Goal: Transaction & Acquisition: Purchase product/service

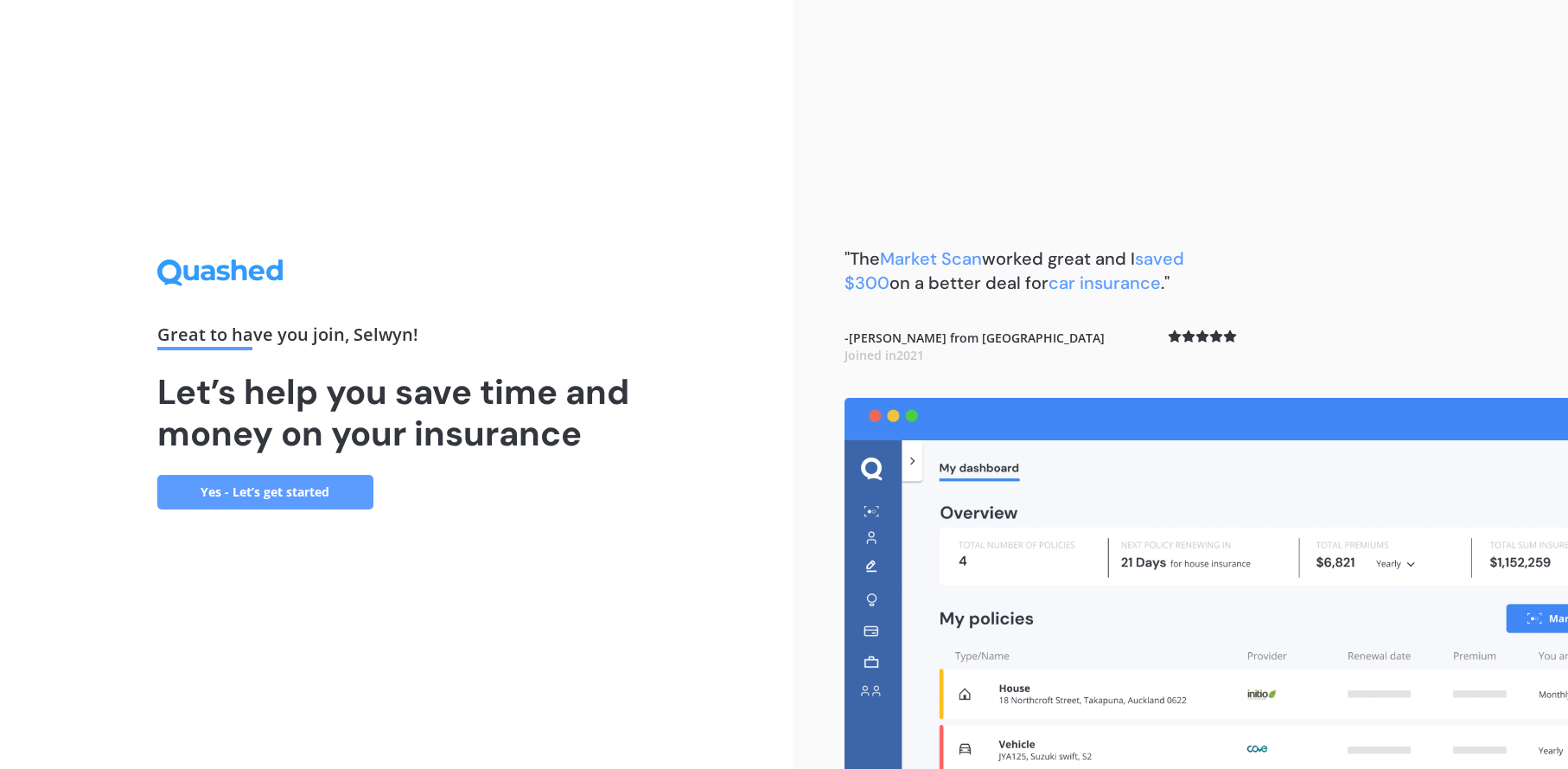
click at [282, 485] on link "Yes - Let’s get started" at bounding box center [265, 492] width 216 height 34
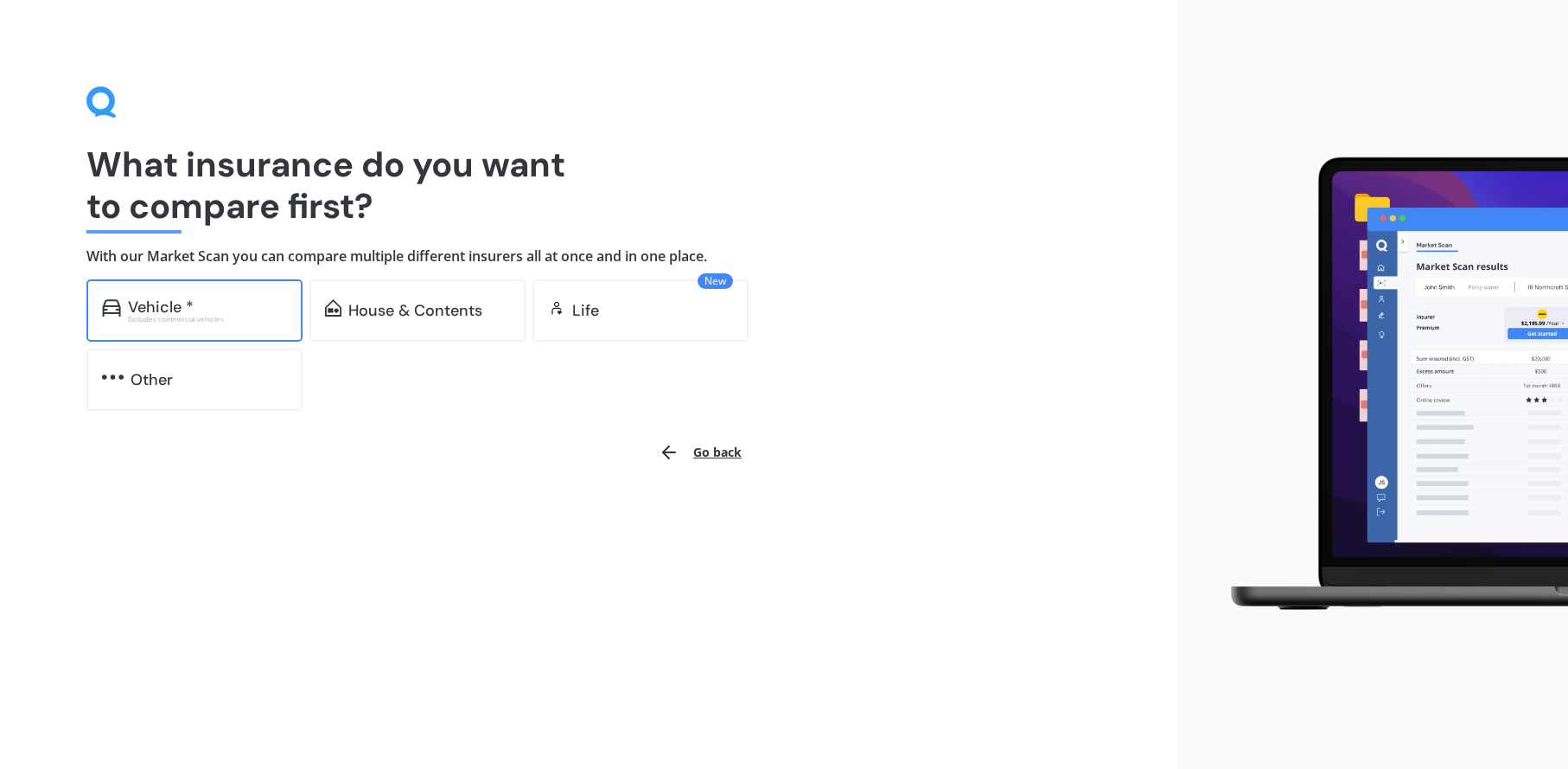
click at [185, 300] on div "Vehicle *" at bounding box center [160, 307] width 66 height 18
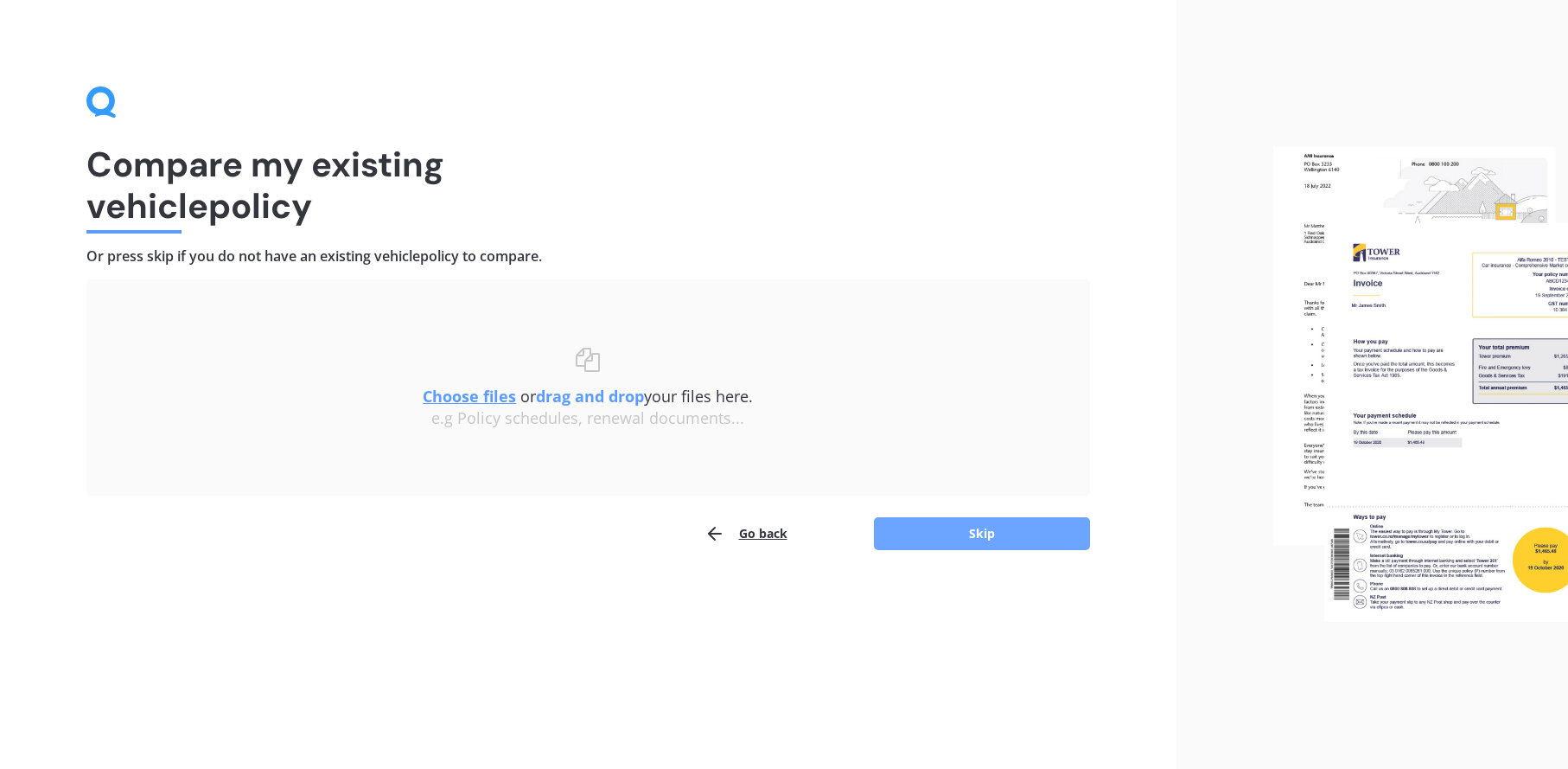
click at [982, 533] on button "Skip" at bounding box center [982, 533] width 216 height 33
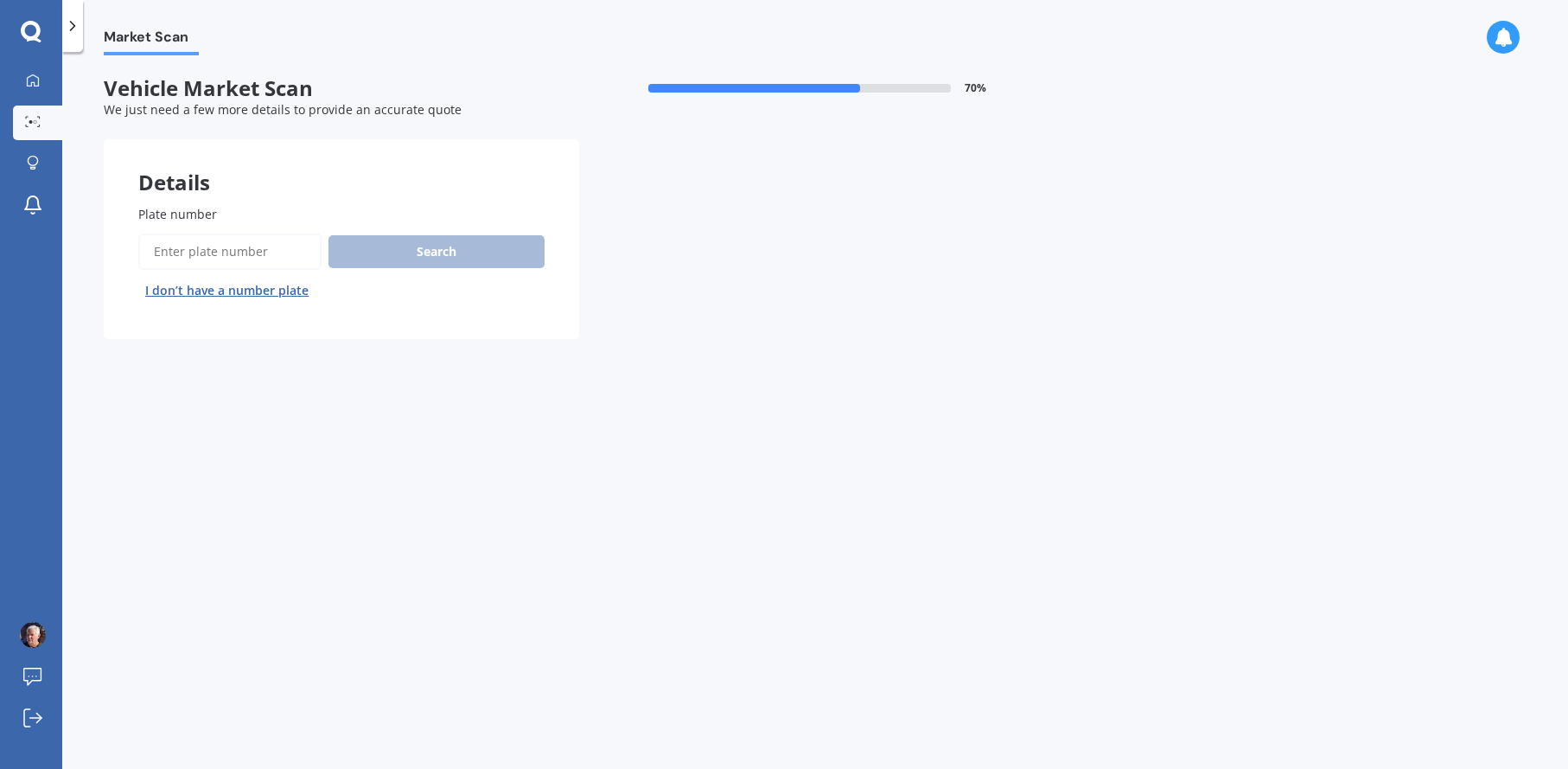
click at [224, 249] on input "Plate number" at bounding box center [230, 251] width 183 height 36
type input "PMK584"
click at [447, 252] on button "Search" at bounding box center [436, 251] width 216 height 33
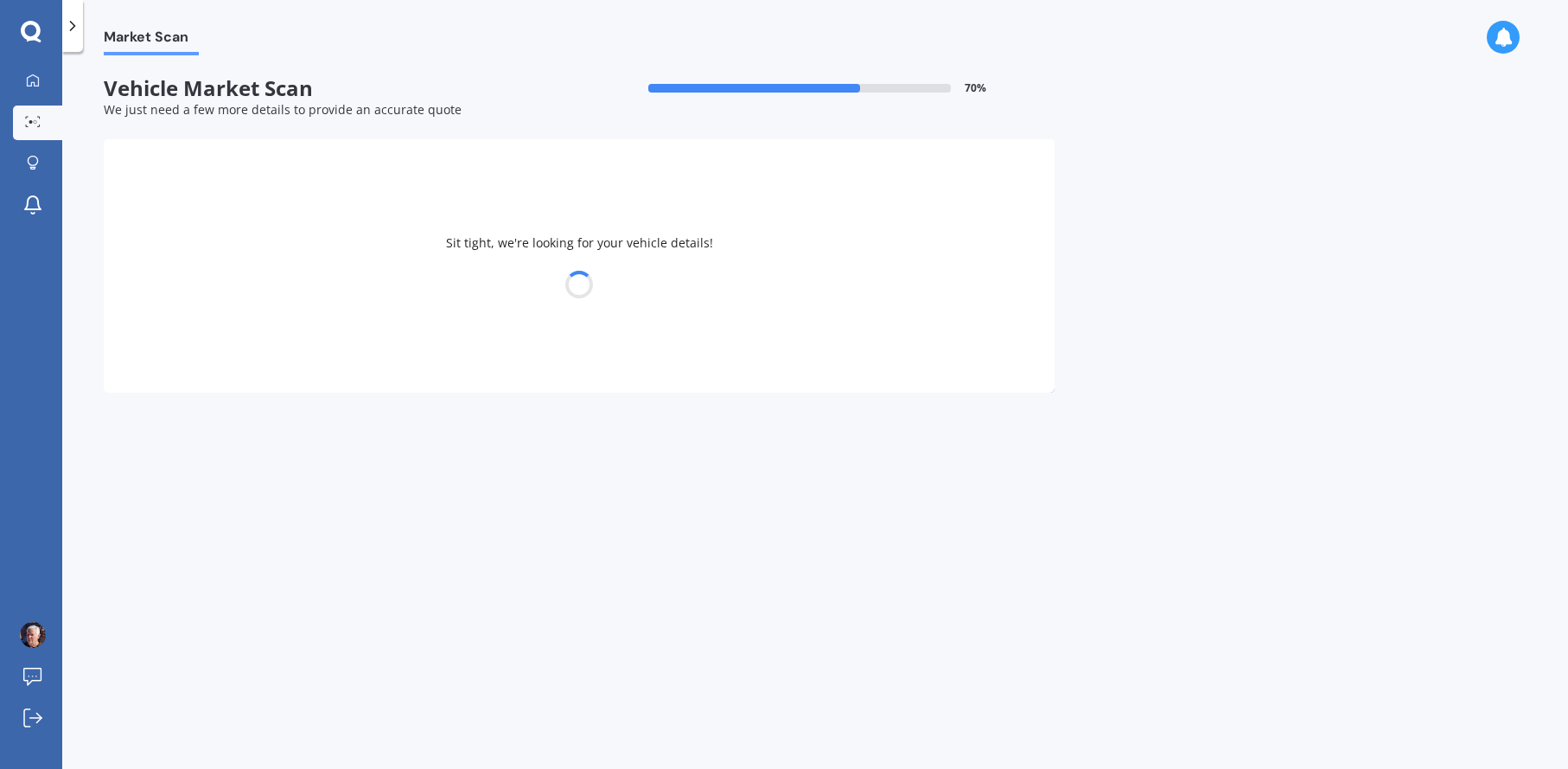
select select "MITSUBISHI"
select select "OUTLANDER"
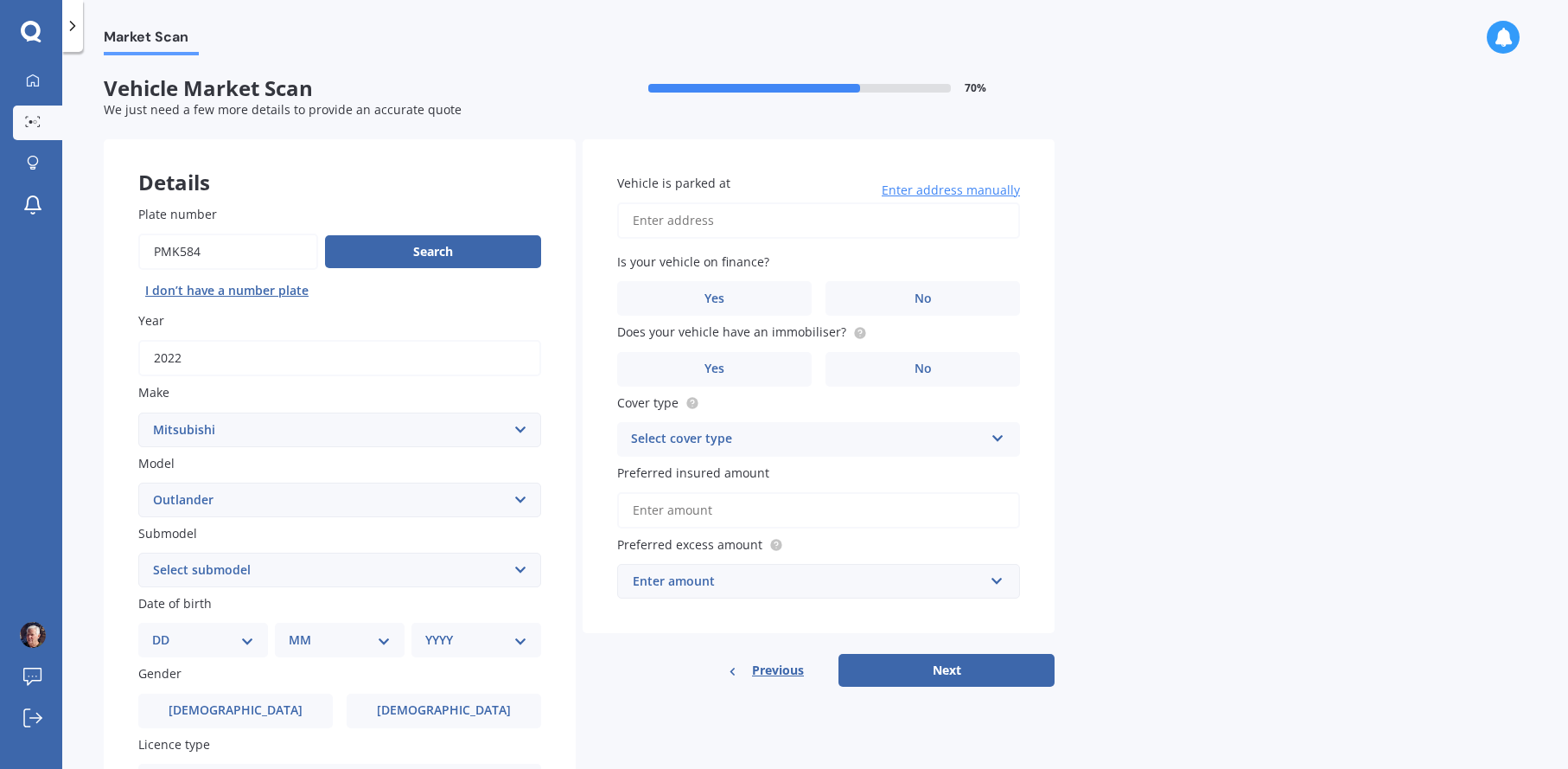
scroll to position [115, 0]
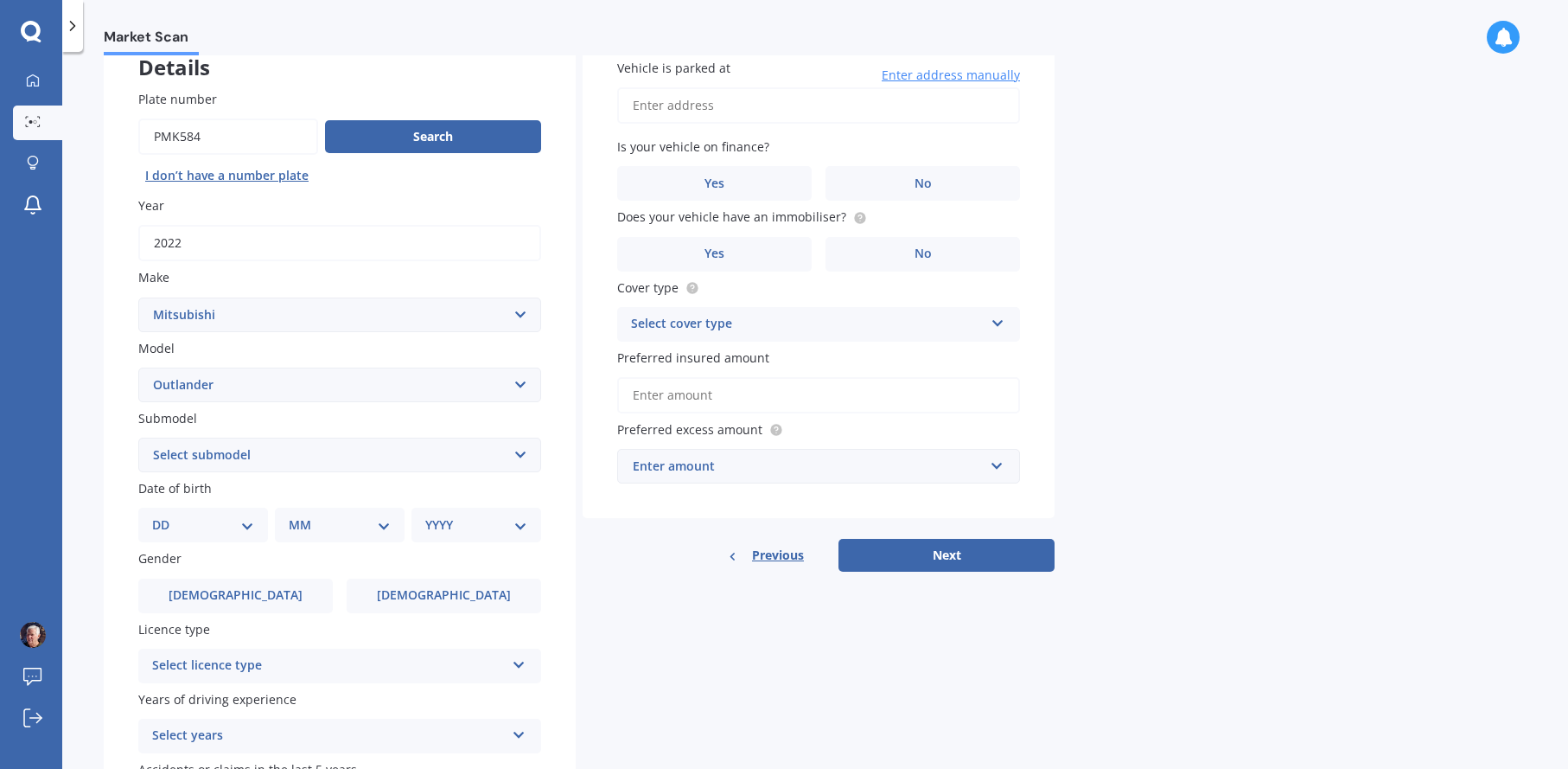
click at [517, 453] on select "Select submodel (All other) 2.4 Litre Station Wagon 3.0 Litre AWD 3.0 VRX Auto …" at bounding box center [340, 455] width 403 height 34
click at [519, 454] on select "Select submodel (All other) 2.4 Litre Station Wagon 3.0 Litre AWD 3.0 VRX Auto …" at bounding box center [340, 455] width 403 height 34
select select "PHEV VRX 4WD HYBRID"
click at [138, 440] on select "Select submodel (All other) 2.4 Litre Station Wagon 3.0 Litre AWD 3.0 VRX Auto …" at bounding box center [340, 455] width 403 height 34
click at [247, 528] on select "DD 01 02 03 04 05 06 07 08 09 10 11 12 13 14 15 16 17 18 19 20 21 22 23 24 25 2…" at bounding box center [203, 525] width 102 height 19
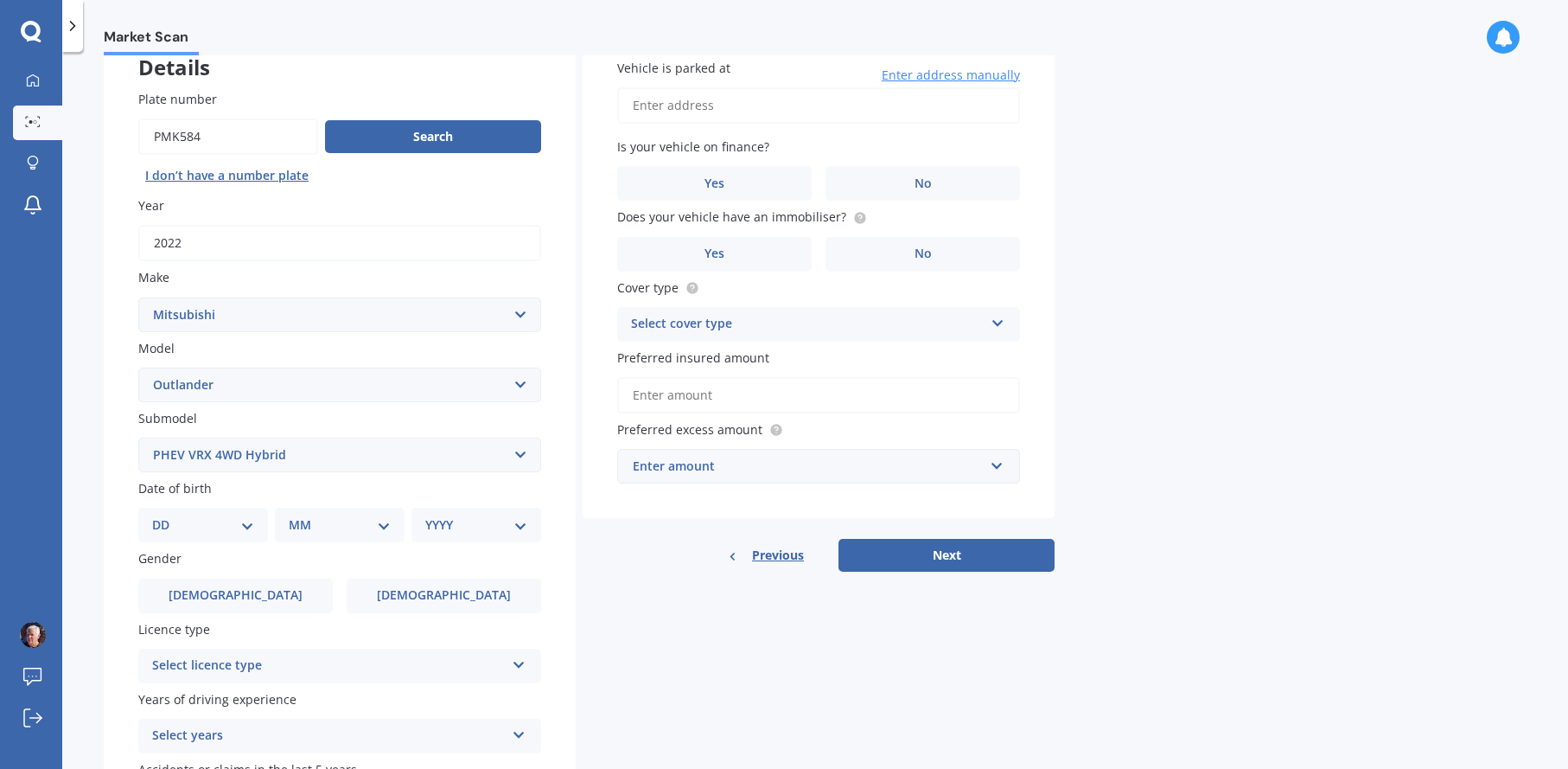
select select "11"
click at [166, 517] on select "DD 01 02 03 04 05 06 07 08 09 10 11 12 13 14 15 16 17 18 19 20 21 22 23 24 25 2…" at bounding box center [203, 525] width 102 height 19
click at [334, 520] on select "MM 01 02 03 04 05 06 07 08 09 10 11 12" at bounding box center [343, 525] width 95 height 19
select select "09"
click at [296, 517] on select "MM 01 02 03 04 05 06 07 08 09 10 11 12" at bounding box center [343, 525] width 95 height 19
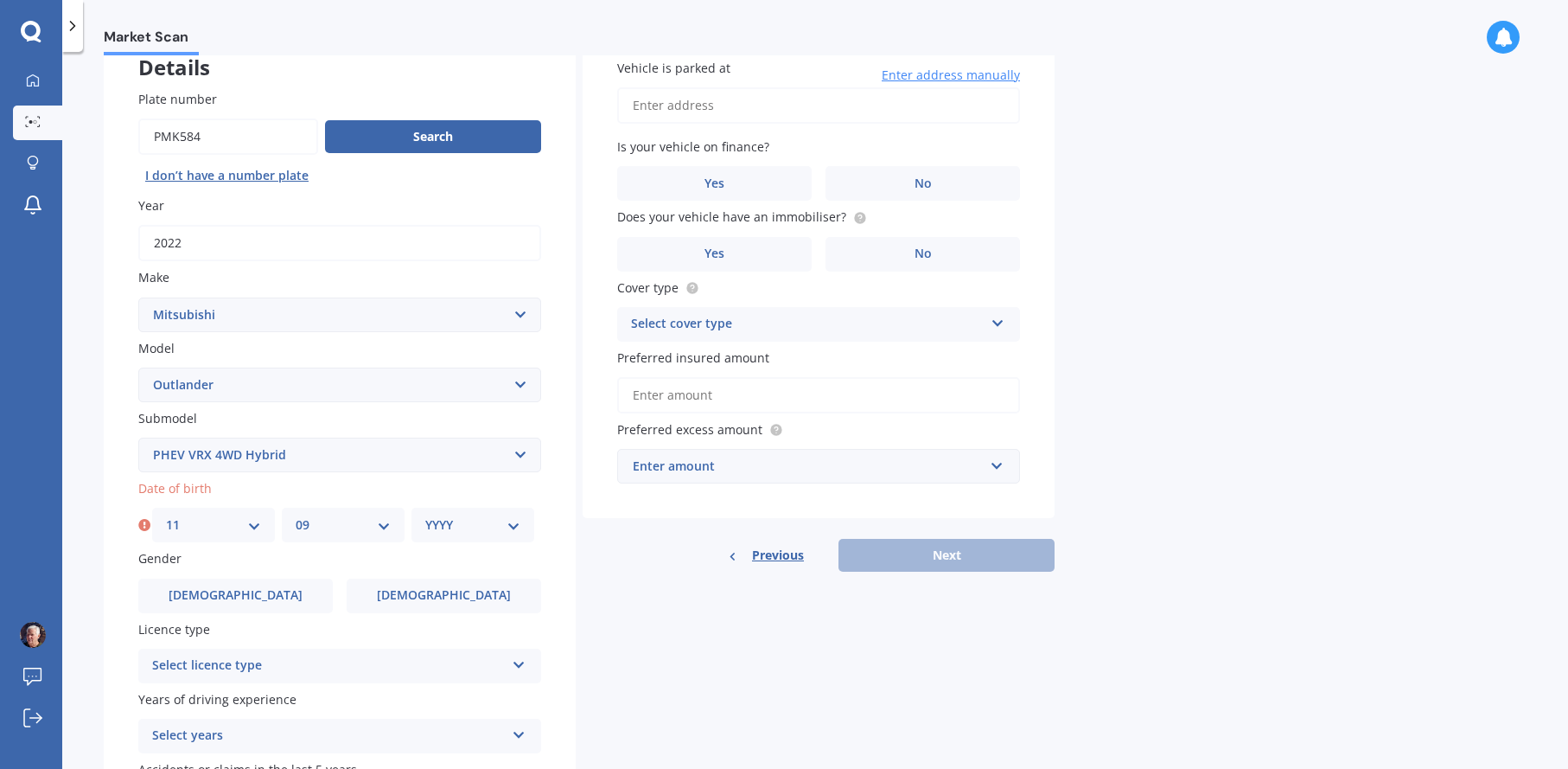
click at [512, 528] on select "YYYY 2025 2024 2023 2022 2021 2020 2019 2018 2017 2016 2015 2014 2013 2012 2011…" at bounding box center [473, 525] width 95 height 19
select select "1949"
click at [425, 517] on select "YYYY 2025 2024 2023 2022 2021 2020 2019 2018 2017 2016 2015 2014 2013 2012 2011…" at bounding box center [473, 525] width 95 height 19
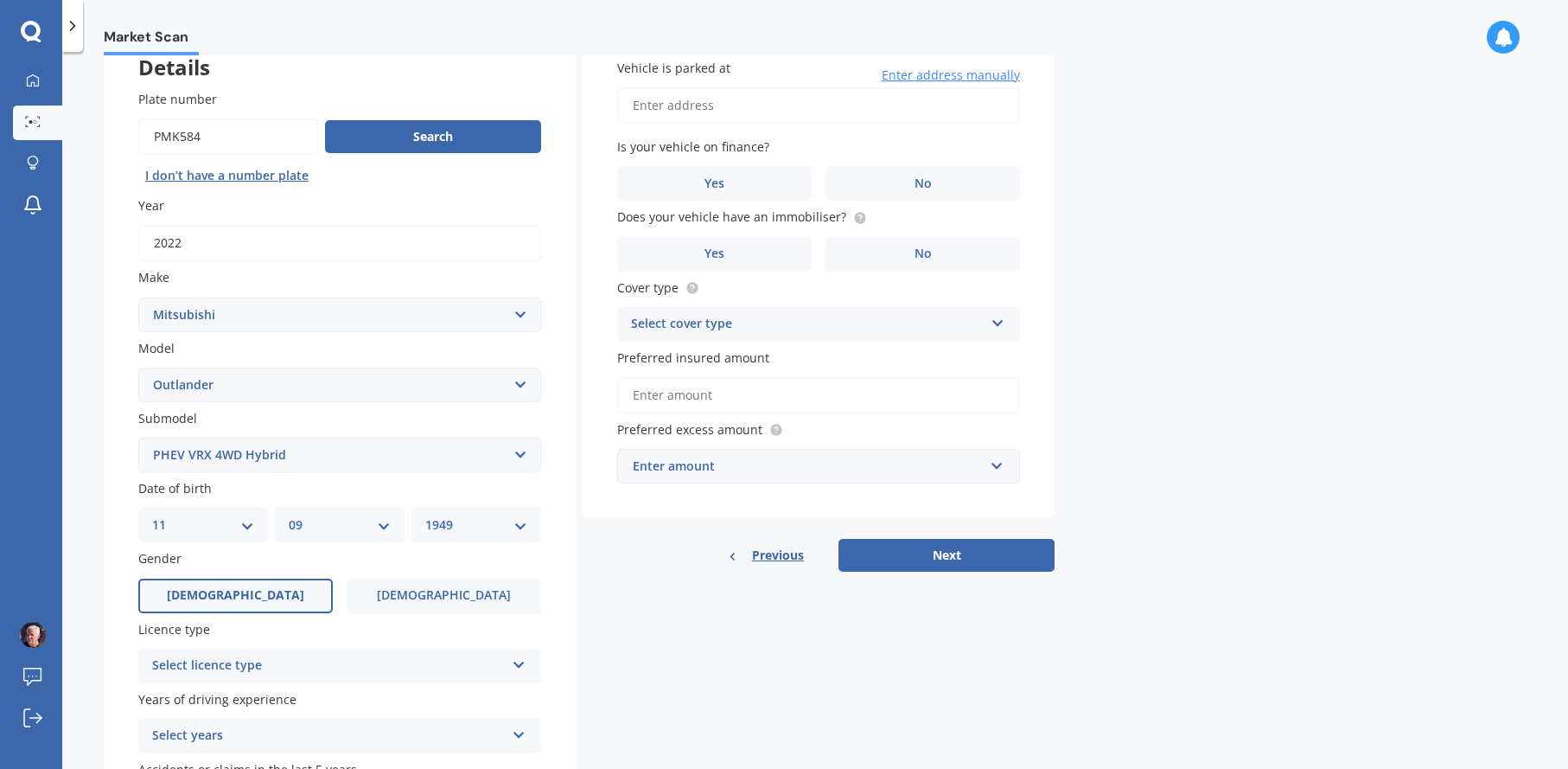
click at [240, 597] on span "[DEMOGRAPHIC_DATA]" at bounding box center [235, 595] width 137 height 15
click at [0, 0] on input "[DEMOGRAPHIC_DATA]" at bounding box center [0, 0] width 0 height 0
click at [518, 668] on icon at bounding box center [519, 662] width 15 height 12
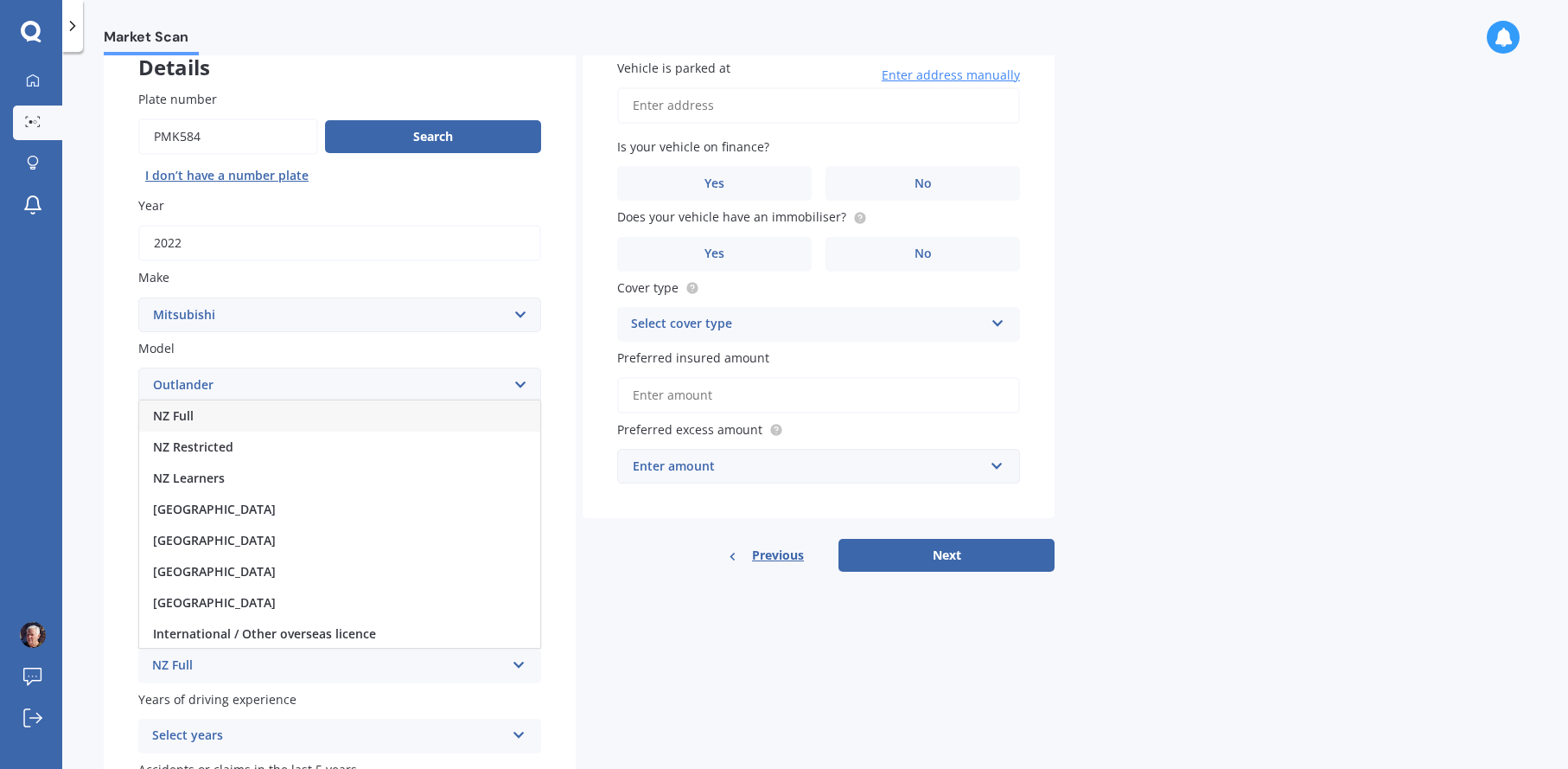
click at [171, 416] on span "NZ Full" at bounding box center [173, 415] width 40 height 17
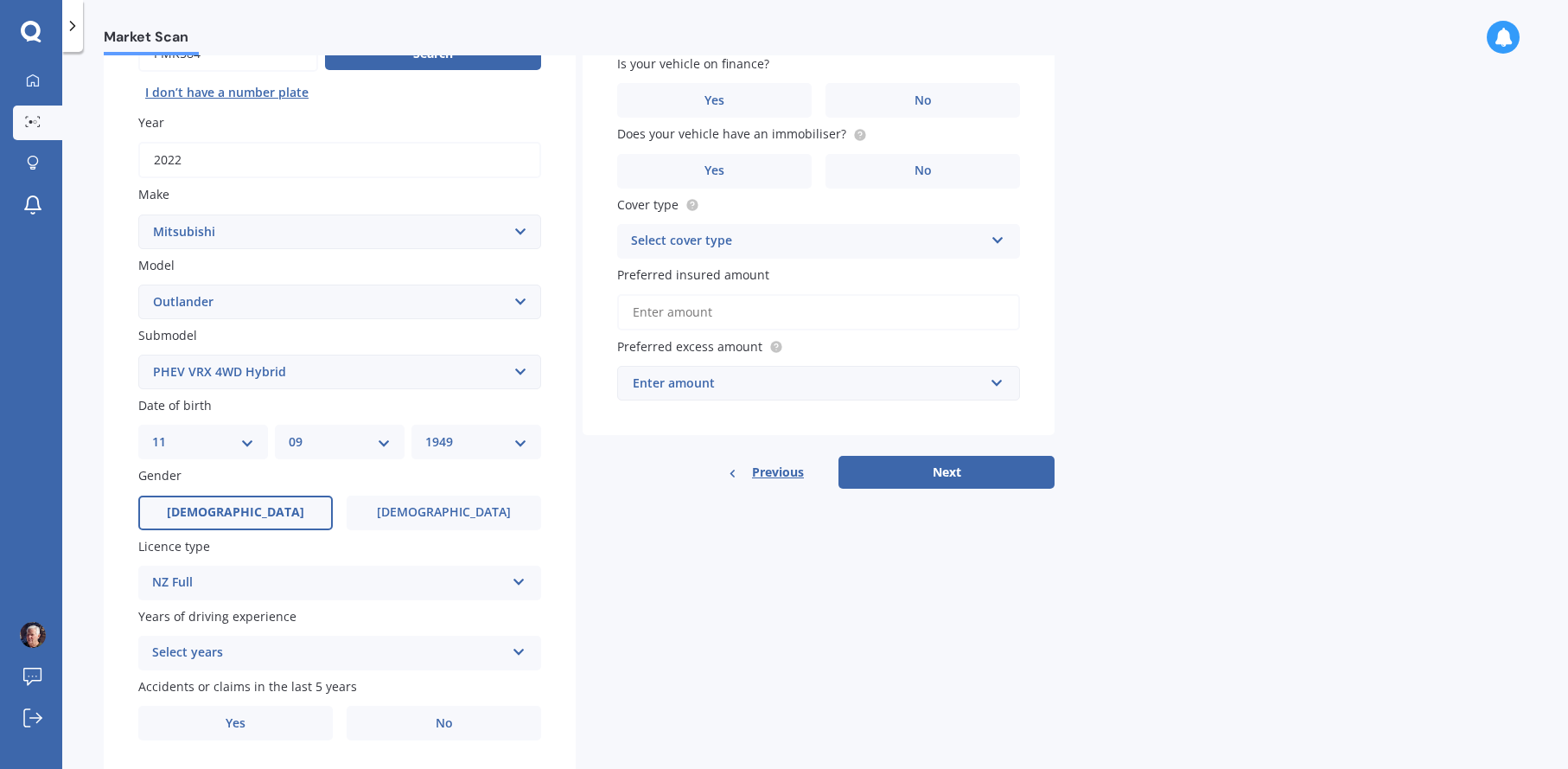
scroll to position [254, 0]
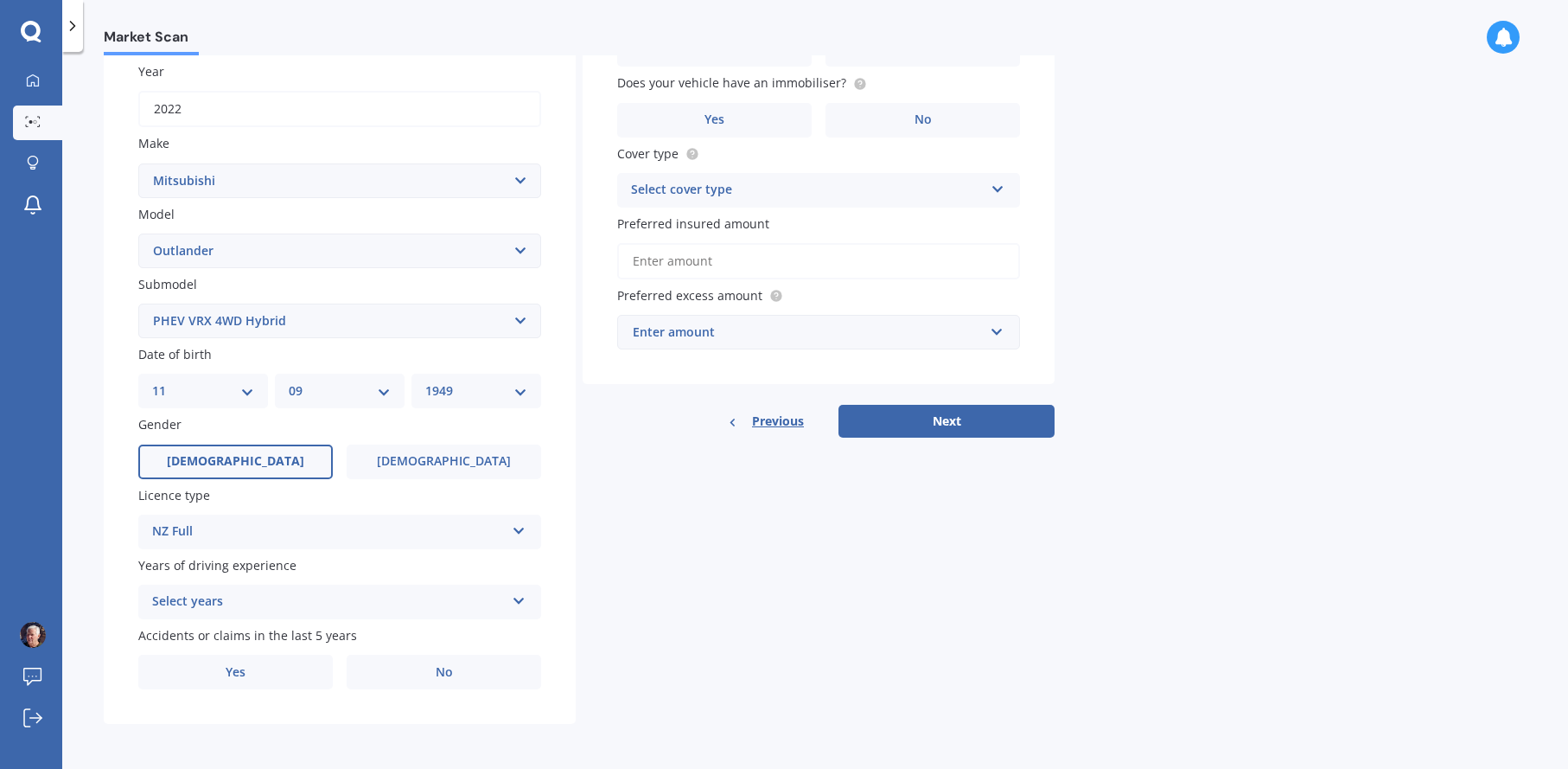
click at [521, 597] on icon at bounding box center [519, 598] width 15 height 12
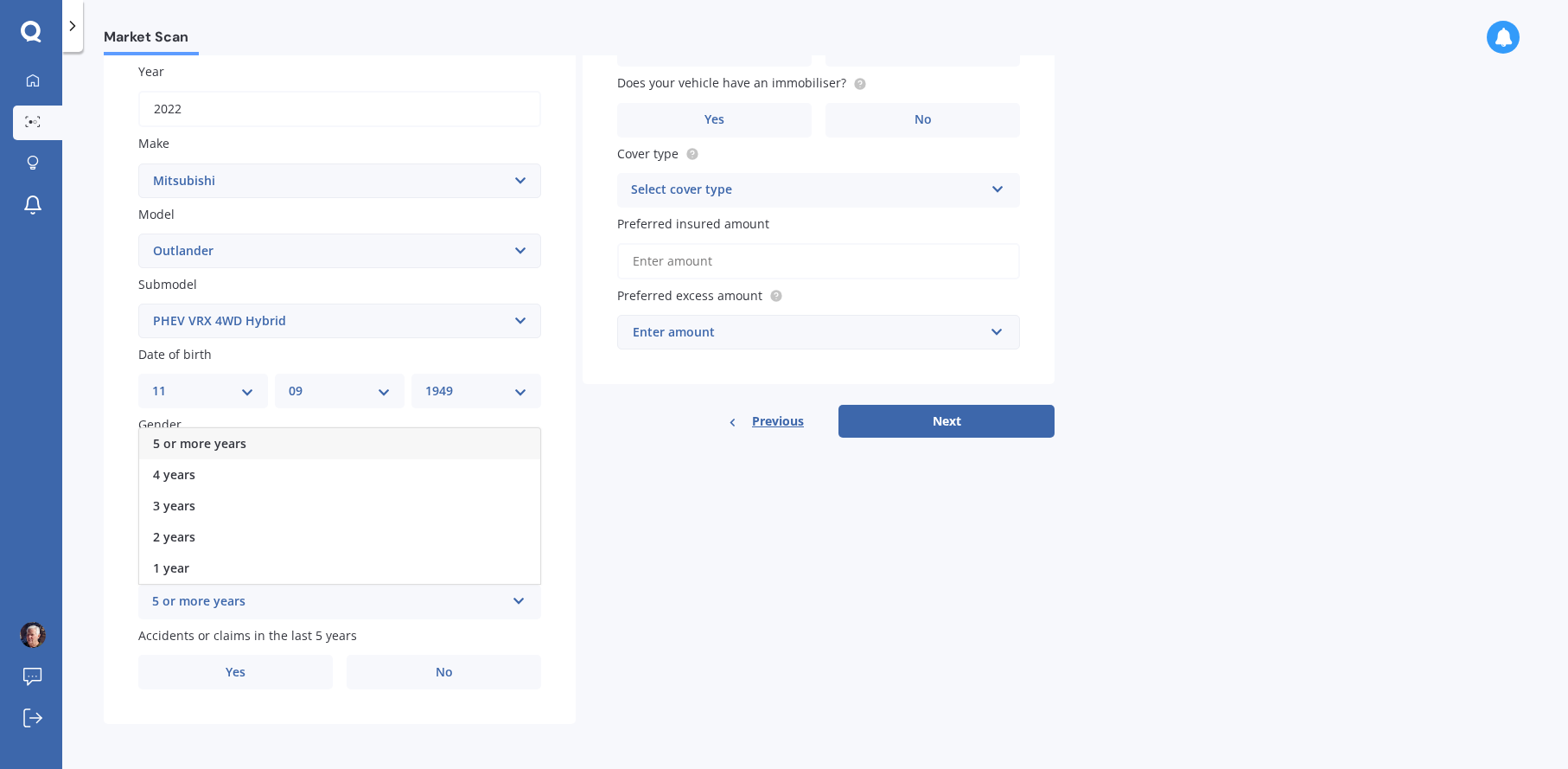
click at [192, 603] on div "5 or more years" at bounding box center [328, 603] width 353 height 21
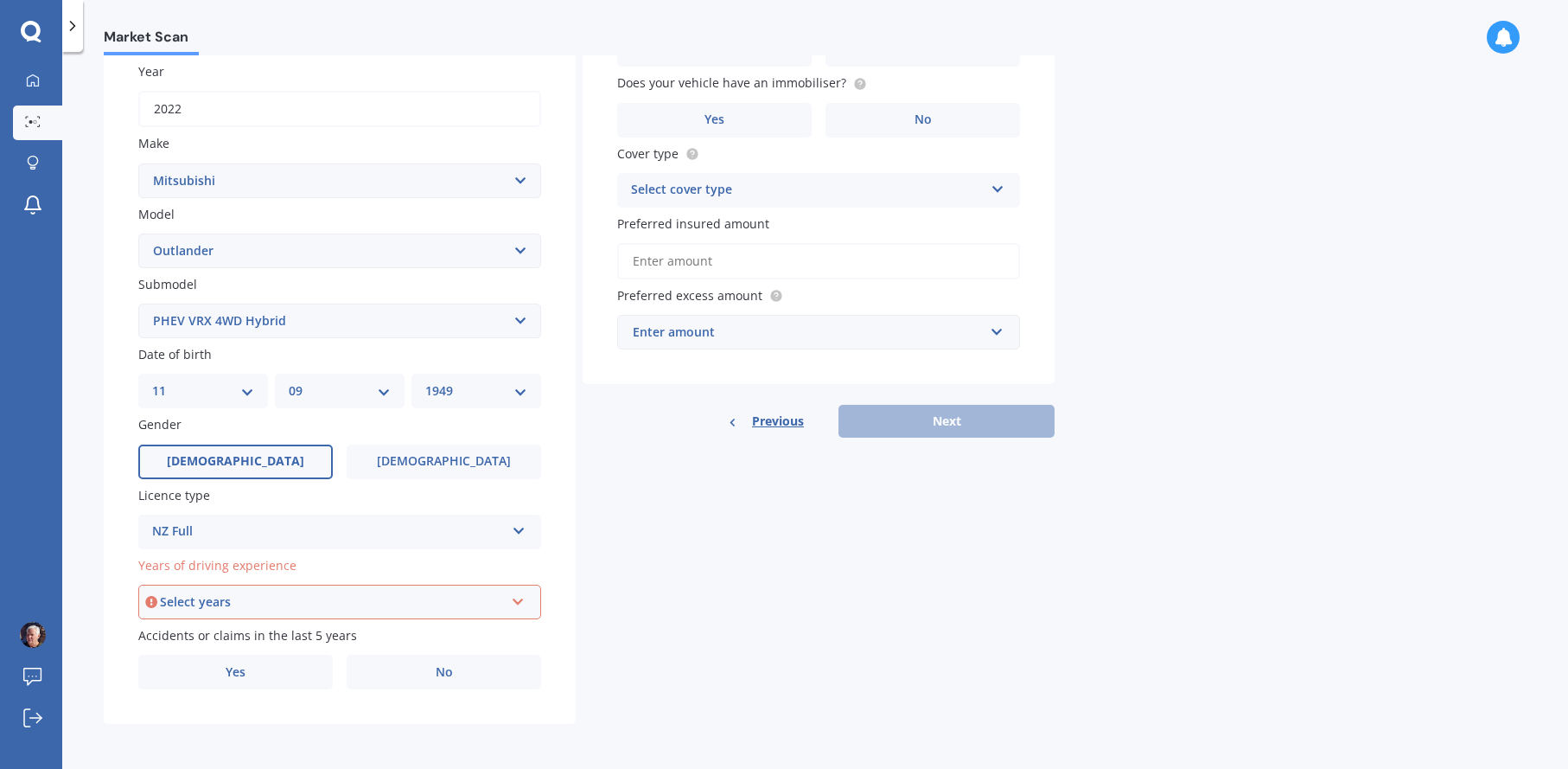
click at [515, 603] on icon at bounding box center [518, 599] width 15 height 12
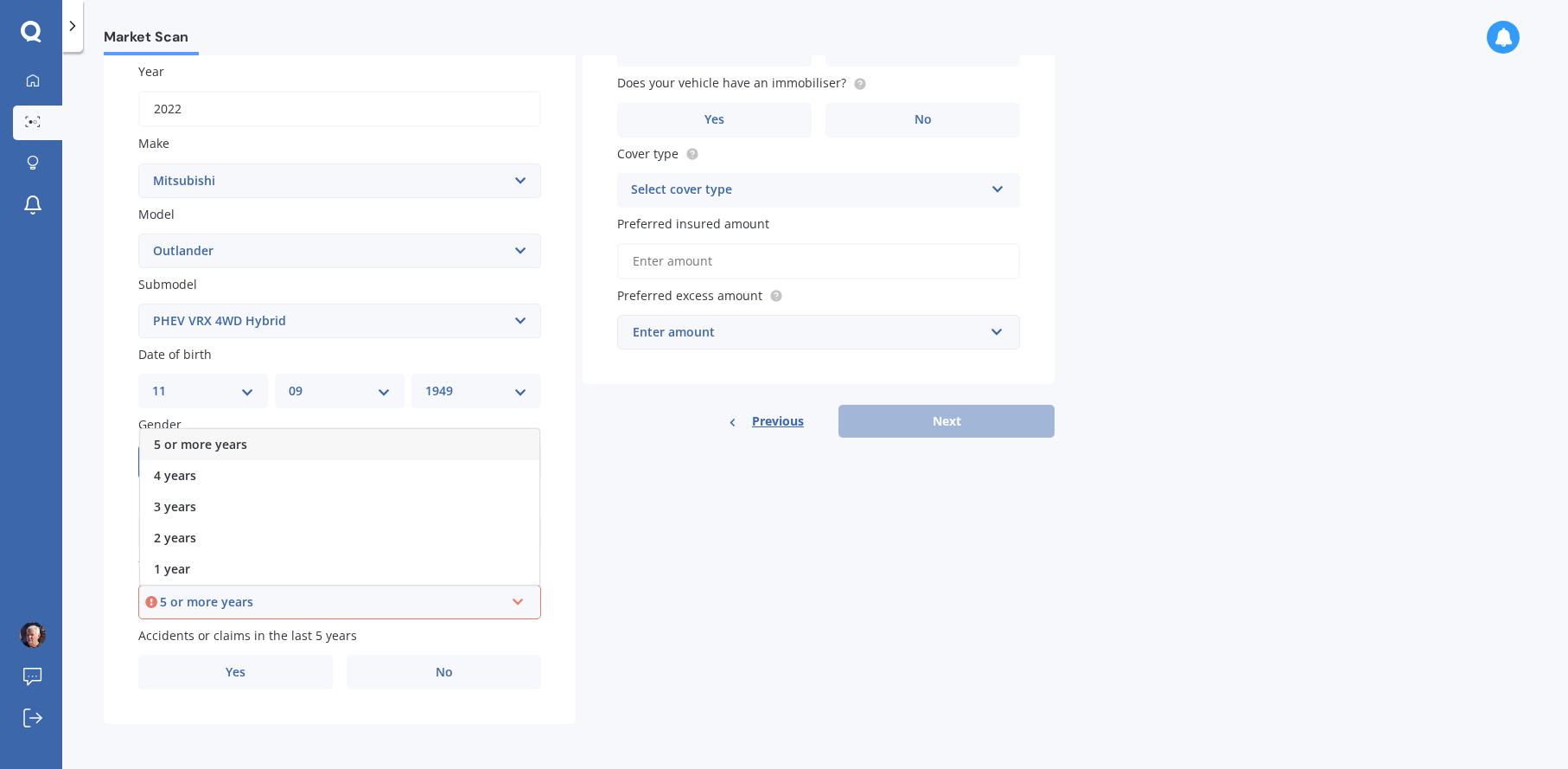
click at [224, 440] on span "5 or more years" at bounding box center [201, 444] width 93 height 17
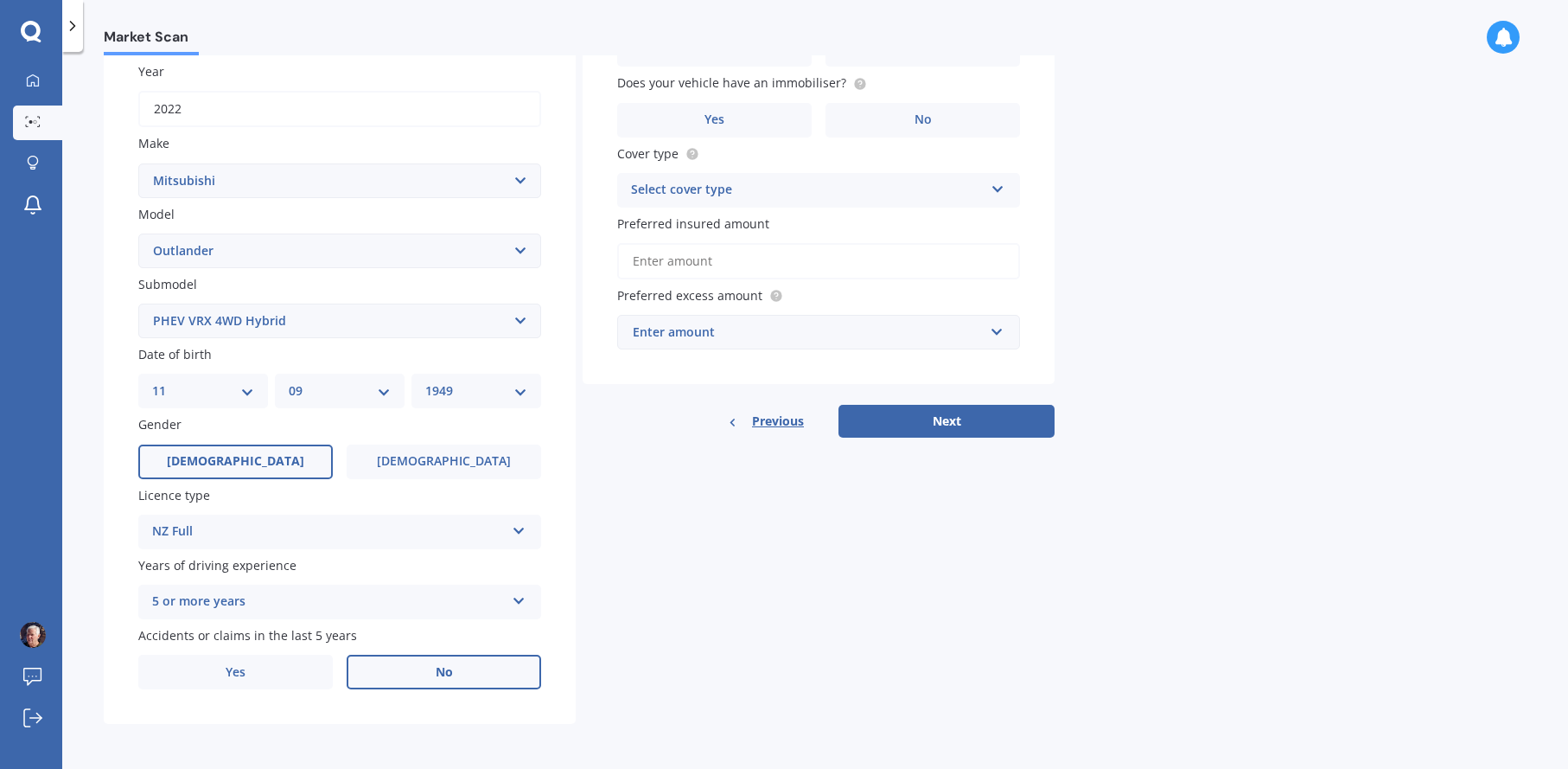
click at [451, 675] on span "No" at bounding box center [445, 672] width 18 height 15
click at [0, 0] on input "No" at bounding box center [0, 0] width 0 height 0
click at [877, 196] on div "Select cover type" at bounding box center [807, 190] width 353 height 21
click at [687, 220] on span "Comprehensive" at bounding box center [678, 223] width 92 height 17
click at [849, 257] on input "Preferred insured amount" at bounding box center [819, 261] width 403 height 36
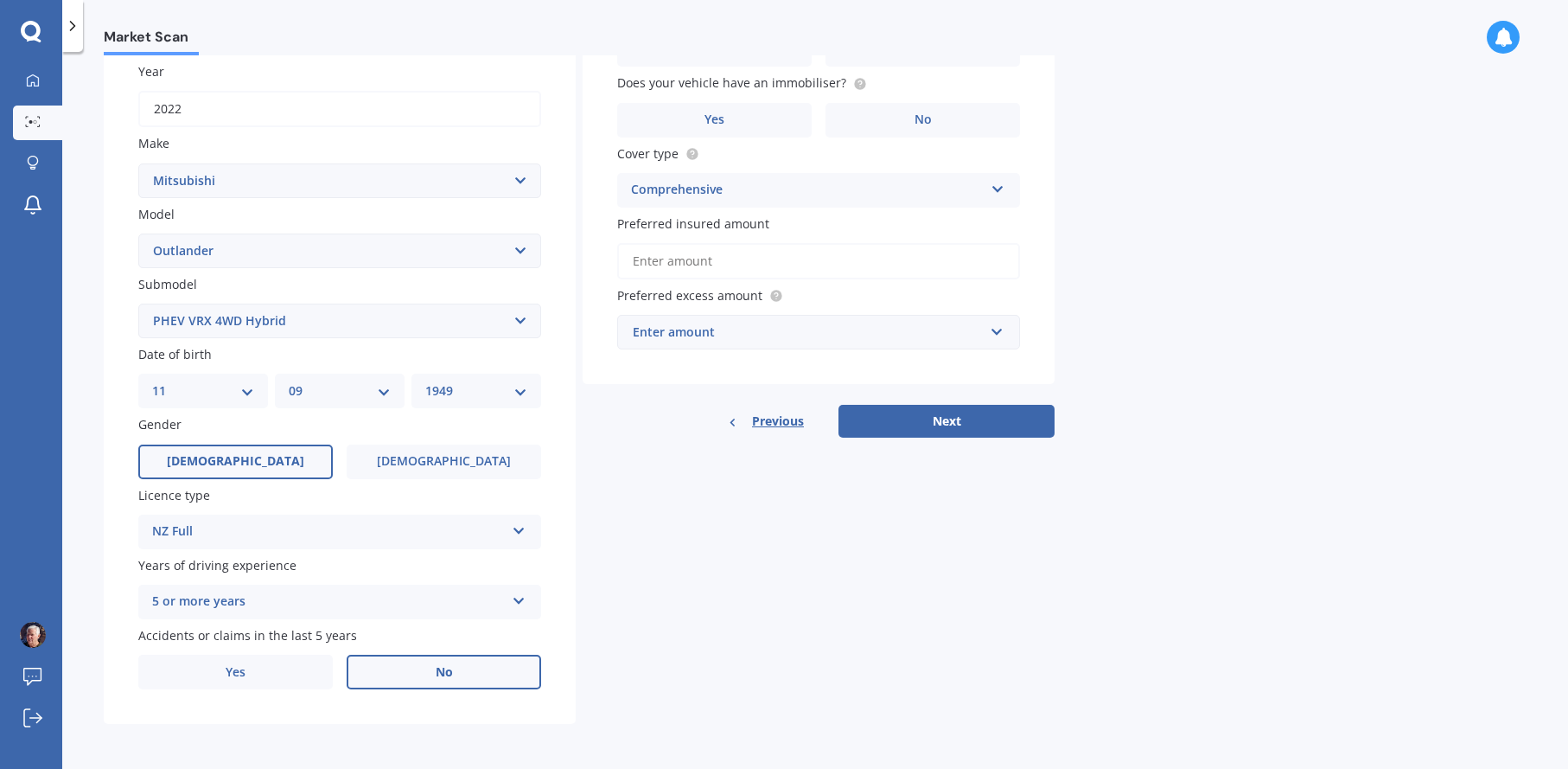
click at [722, 258] on input "Preferred insured amount" at bounding box center [819, 261] width 403 height 36
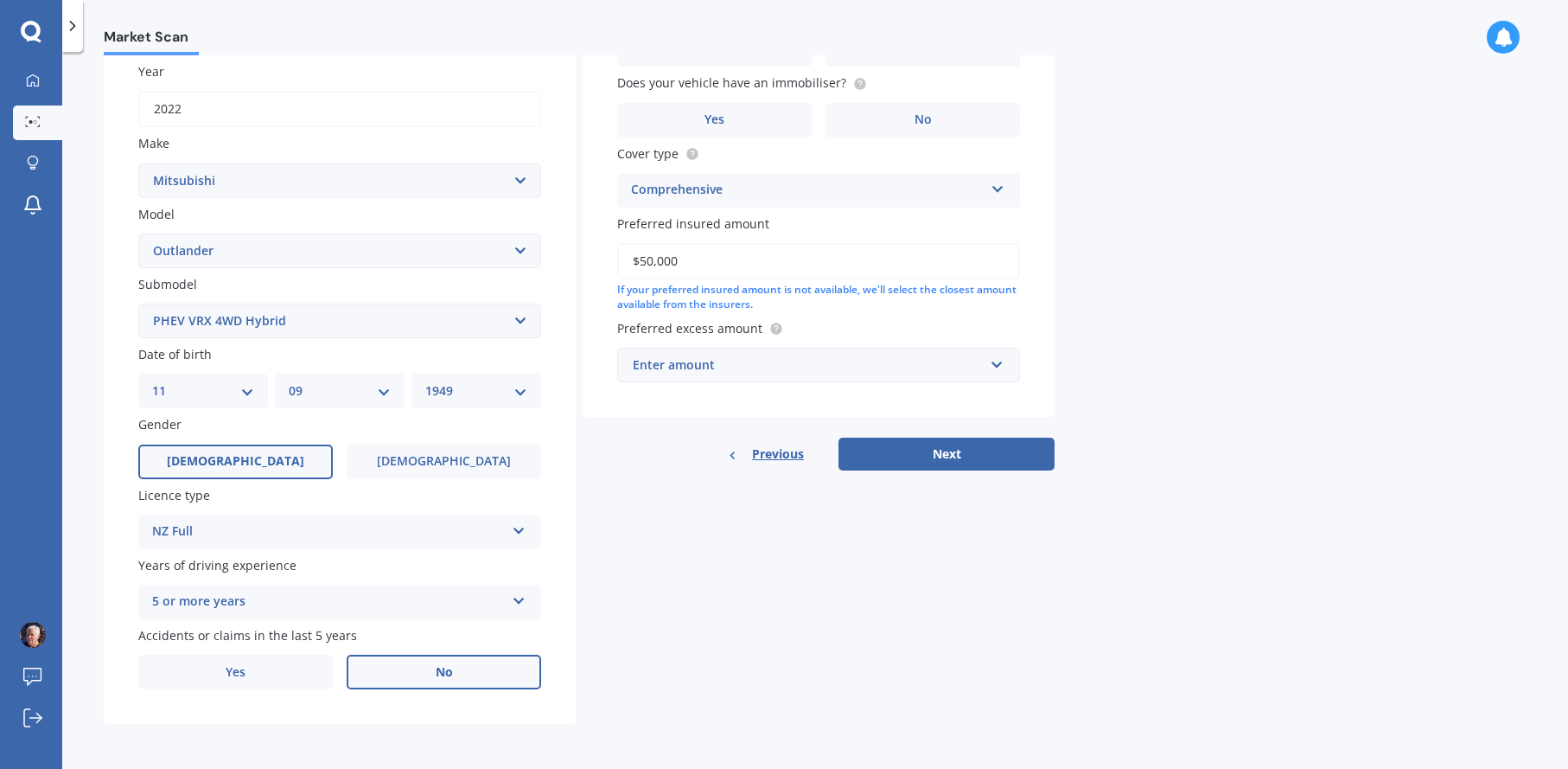
type input "$50,000"
drag, startPoint x: 1009, startPoint y: 373, endPoint x: 1005, endPoint y: 359, distance: 14.6
click at [1006, 374] on div "Enter amount $100 $400 $500 $750 $1,000 $1,500 $2,000" at bounding box center [819, 365] width 403 height 34
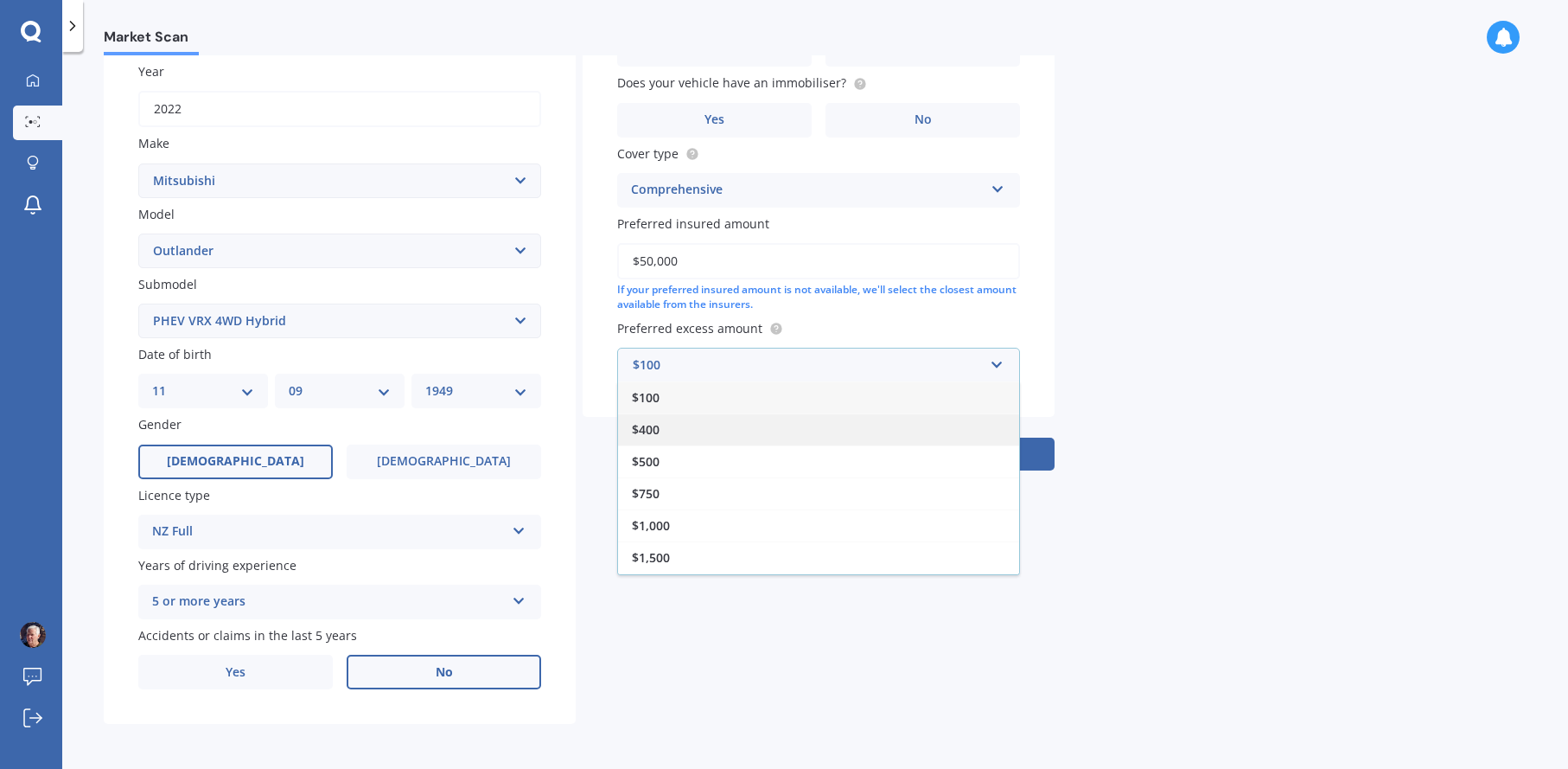
drag, startPoint x: 661, startPoint y: 424, endPoint x: 773, endPoint y: 410, distance: 112.9
click at [662, 424] on div "$400" at bounding box center [819, 429] width 401 height 32
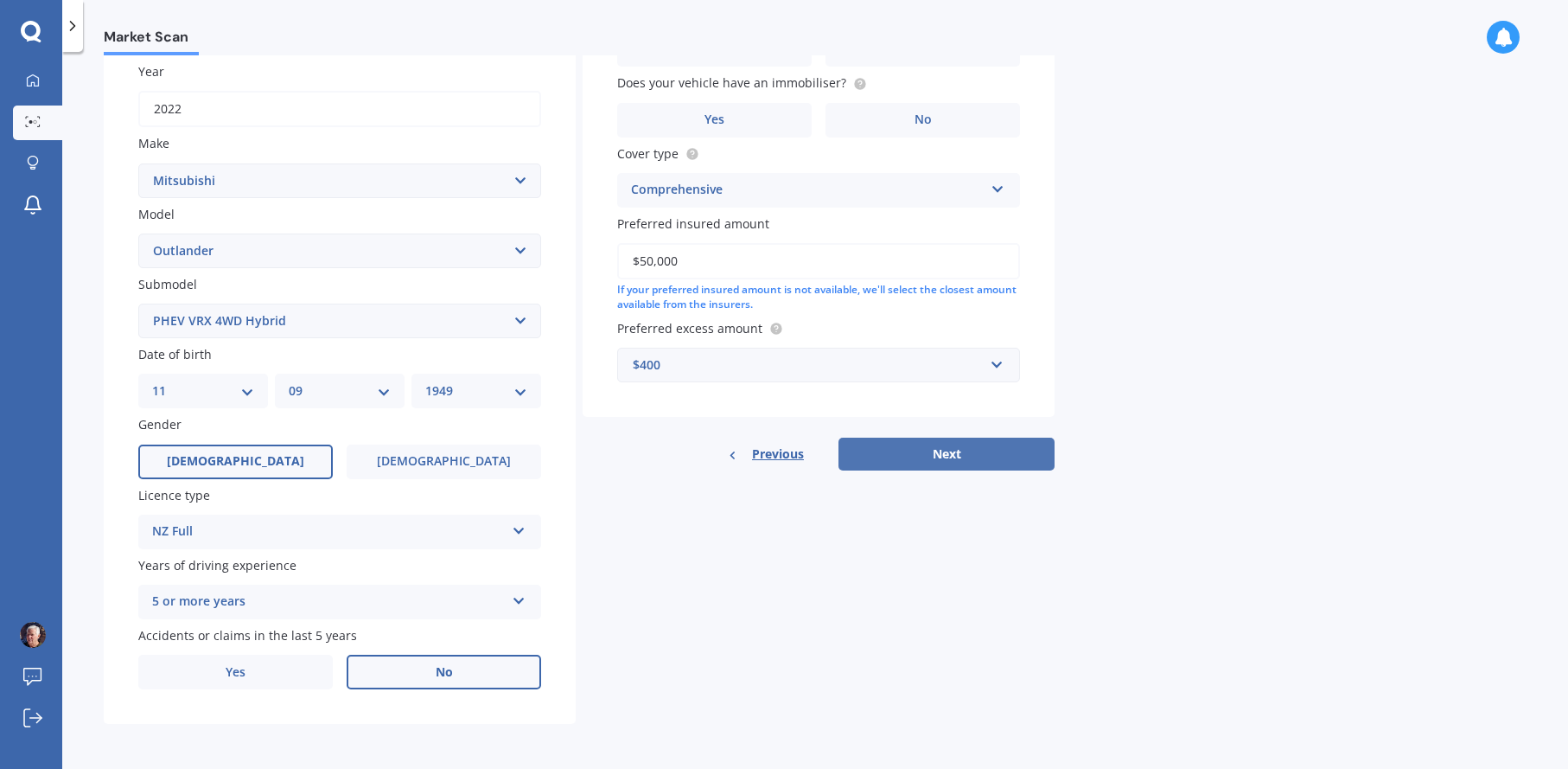
click at [959, 449] on button "Next" at bounding box center [946, 454] width 216 height 33
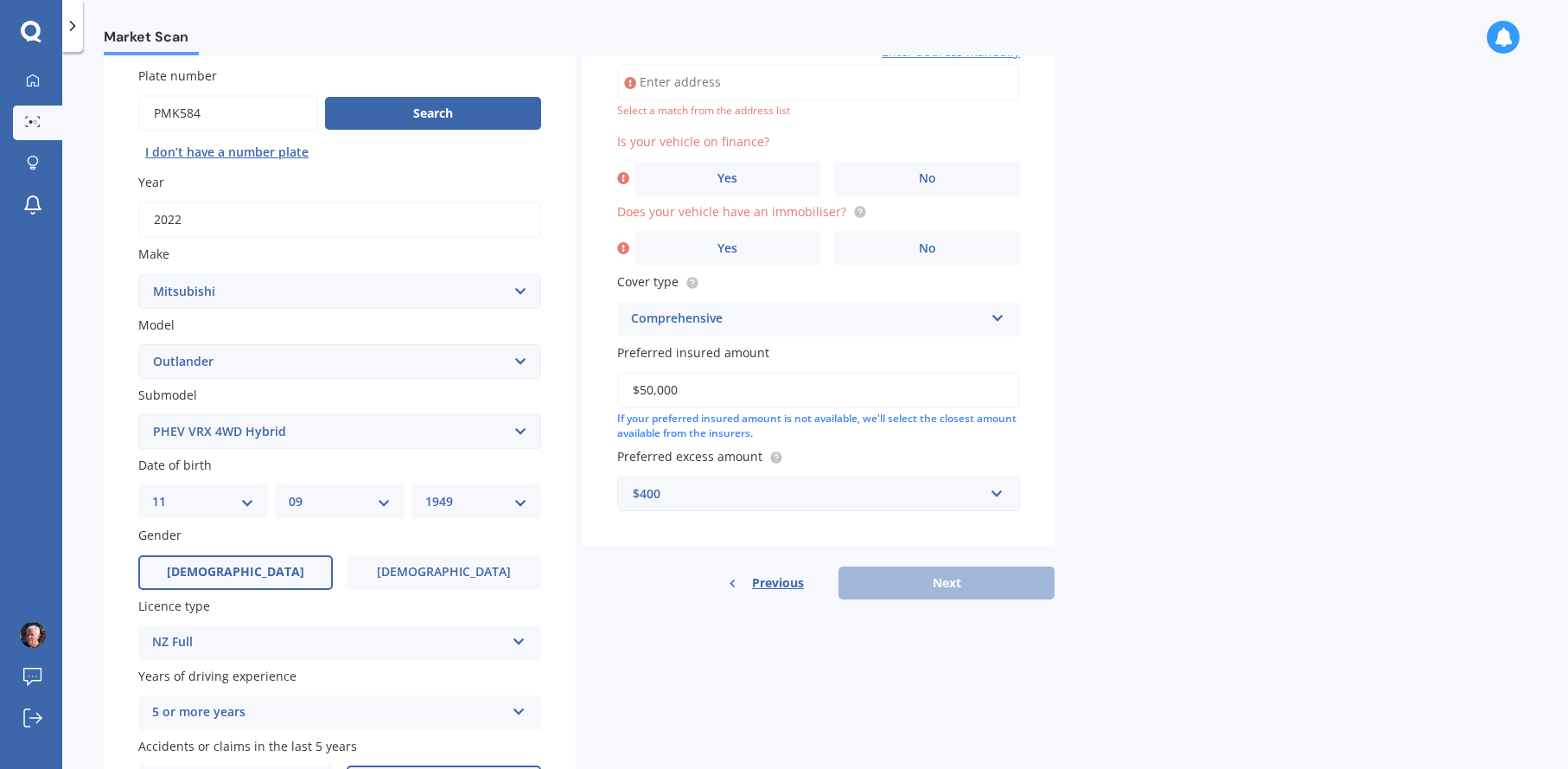
scroll to position [119, 0]
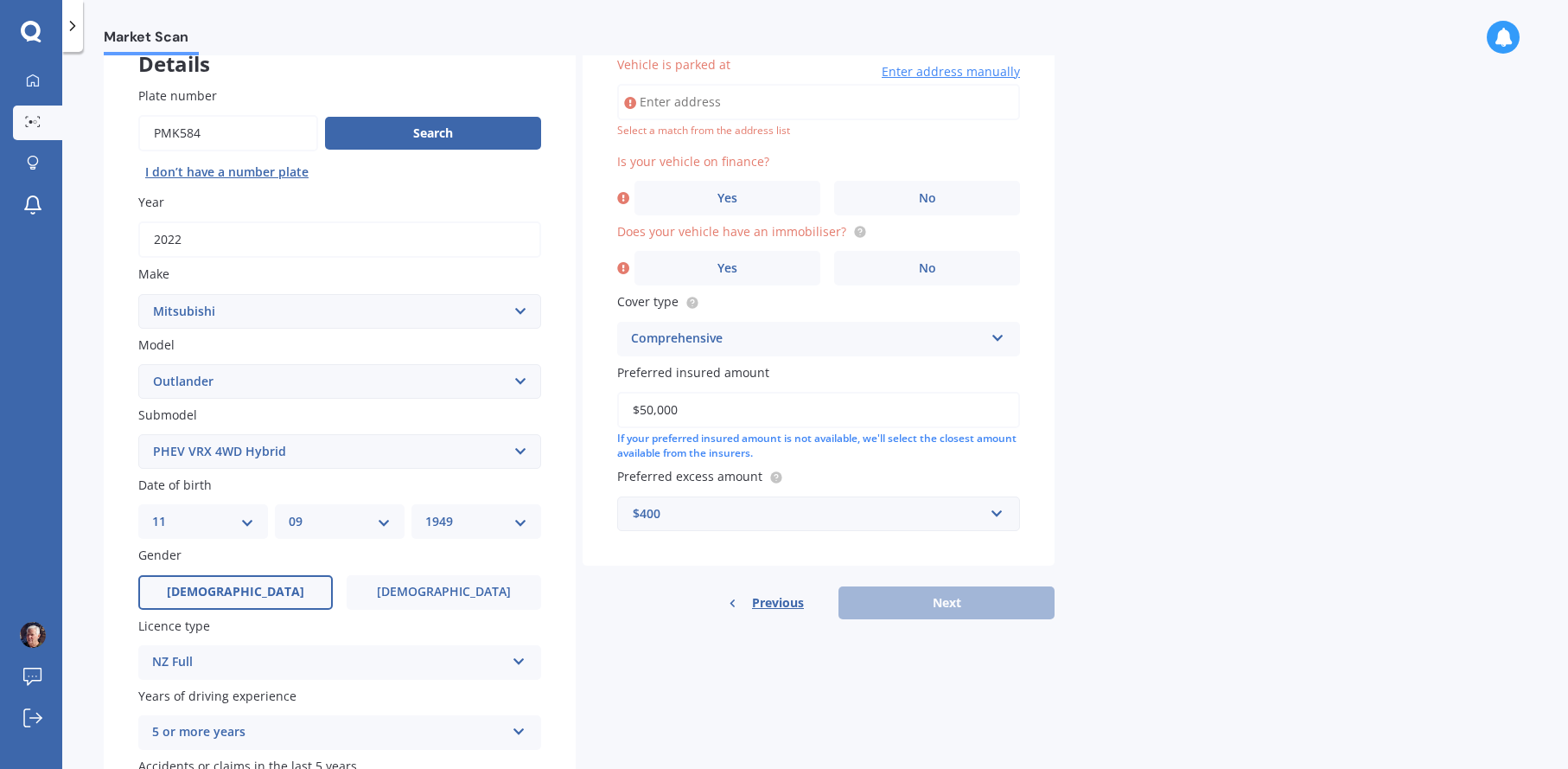
click at [842, 115] on input "Vehicle is parked at" at bounding box center [819, 101] width 403 height 36
click at [912, 193] on label "No" at bounding box center [926, 197] width 186 height 34
click at [0, 0] on input "No" at bounding box center [0, 0] width 0 height 0
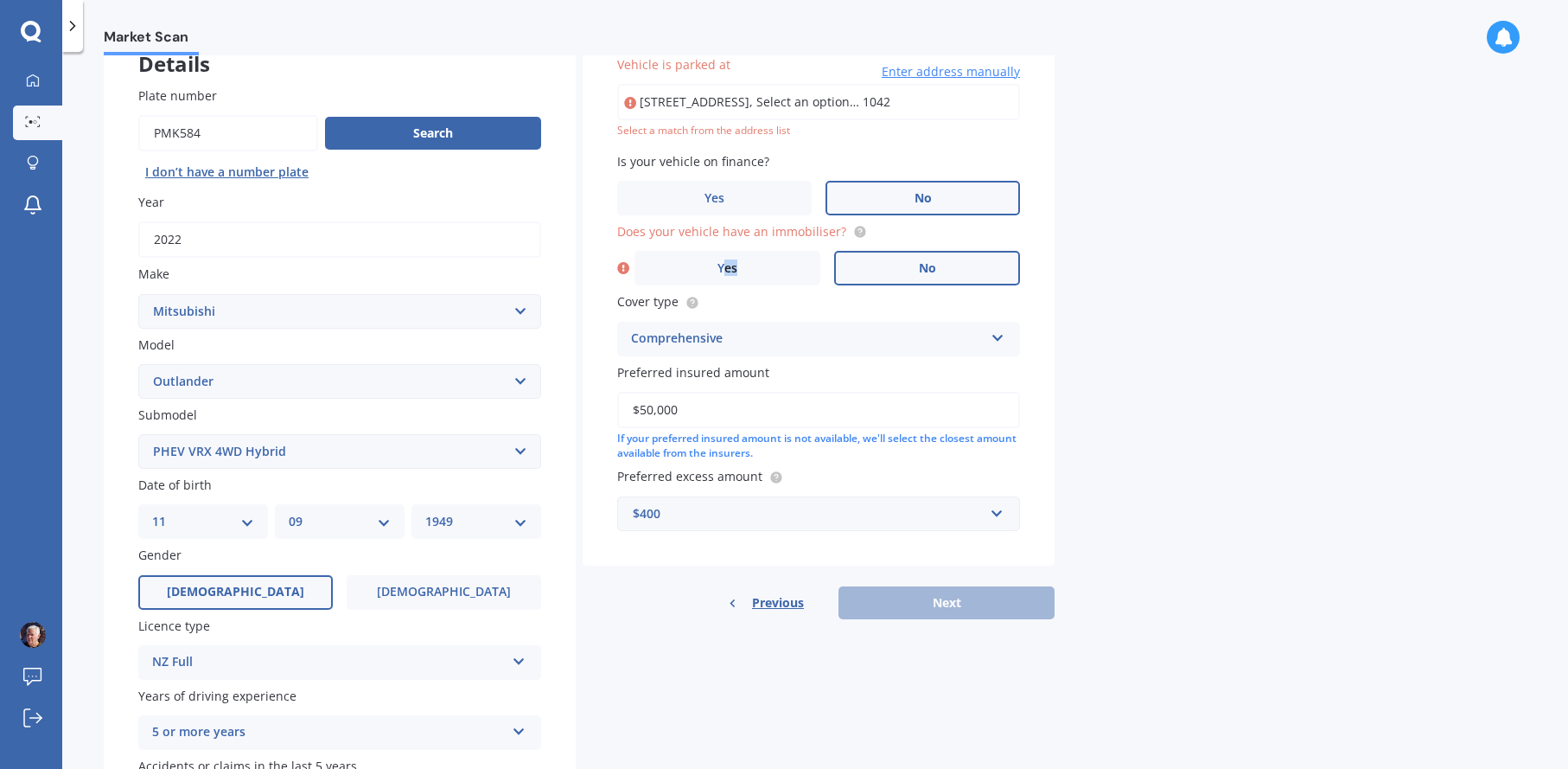
drag, startPoint x: 728, startPoint y: 270, endPoint x: 872, endPoint y: 278, distance: 144.2
click at [742, 275] on label "Yes" at bounding box center [727, 268] width 186 height 34
click at [948, 600] on div "Previous Next" at bounding box center [819, 603] width 472 height 33
click at [748, 100] on input "[STREET_ADDRESS], Select an option… 1042" at bounding box center [819, 101] width 403 height 36
click at [728, 264] on span "Yes" at bounding box center [728, 269] width 21 height 15
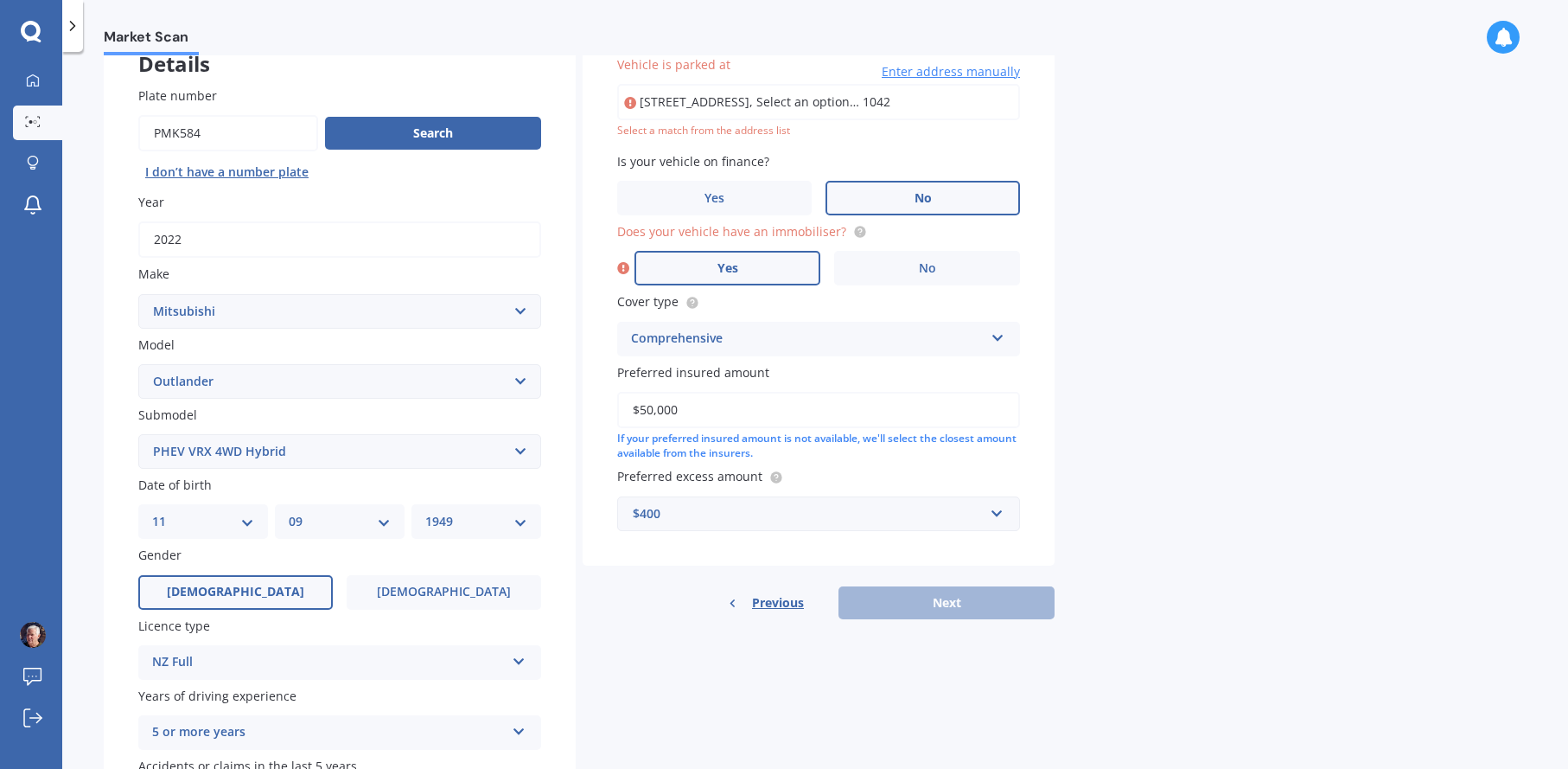
click at [0, 0] on input "Yes" at bounding box center [0, 0] width 0 height 0
click at [953, 594] on div "Previous Next" at bounding box center [819, 603] width 472 height 33
click at [953, 600] on div "Previous Next" at bounding box center [819, 603] width 472 height 33
click at [703, 137] on div "Select a match from the address list" at bounding box center [819, 130] width 403 height 15
click at [670, 63] on span "Vehicle is parked at" at bounding box center [674, 64] width 114 height 17
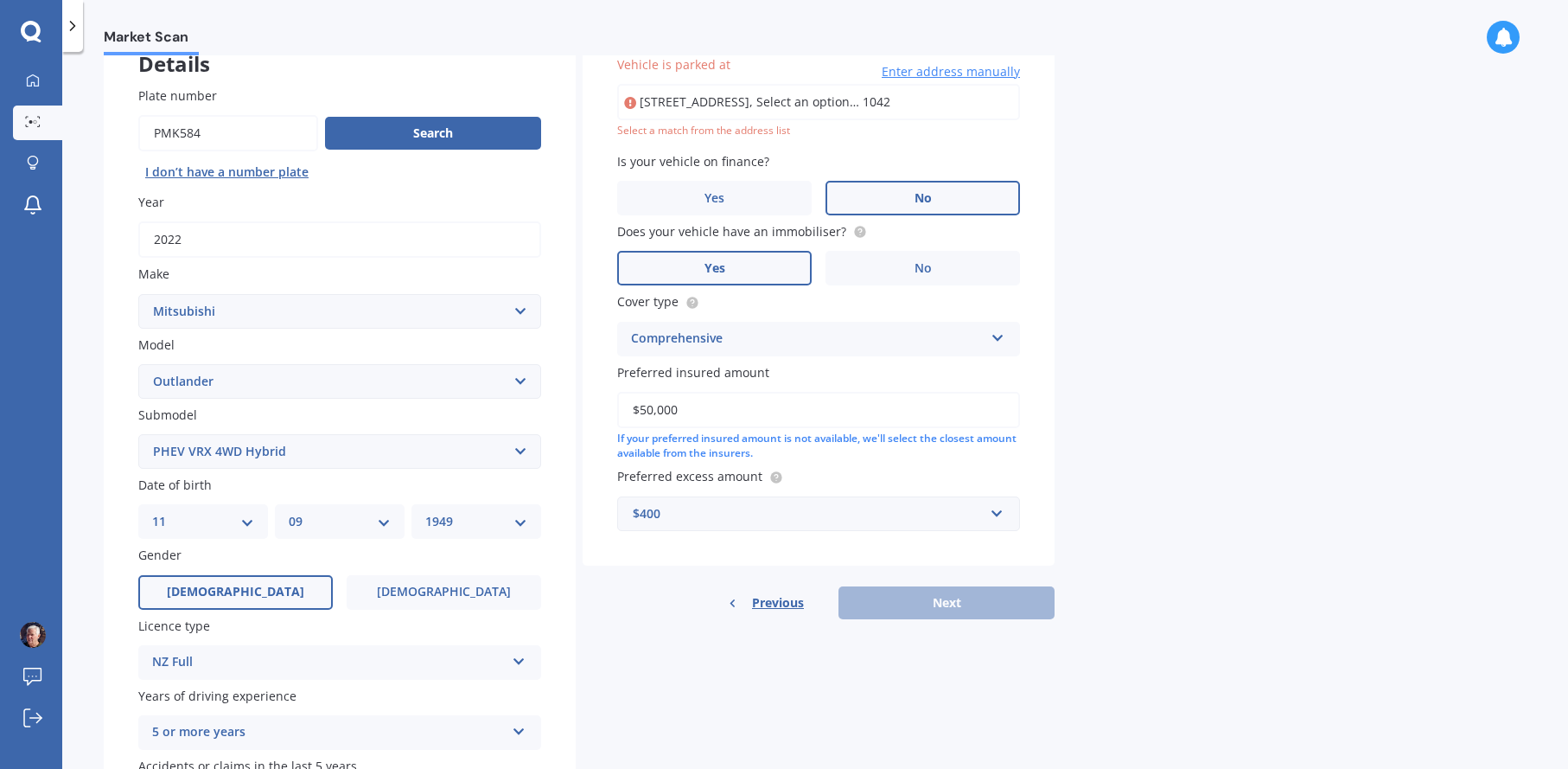
click at [670, 84] on input "[STREET_ADDRESS], Select an option… 1042" at bounding box center [819, 101] width 403 height 36
click at [961, 99] on input "[STREET_ADDRESS], Select an option… 1042" at bounding box center [819, 101] width 403 height 36
type input "[STREET_ADDRESS]"
click at [977, 608] on div "Previous Next" at bounding box center [819, 603] width 472 height 33
click at [945, 71] on span "Enter address manually" at bounding box center [950, 72] width 138 height 18
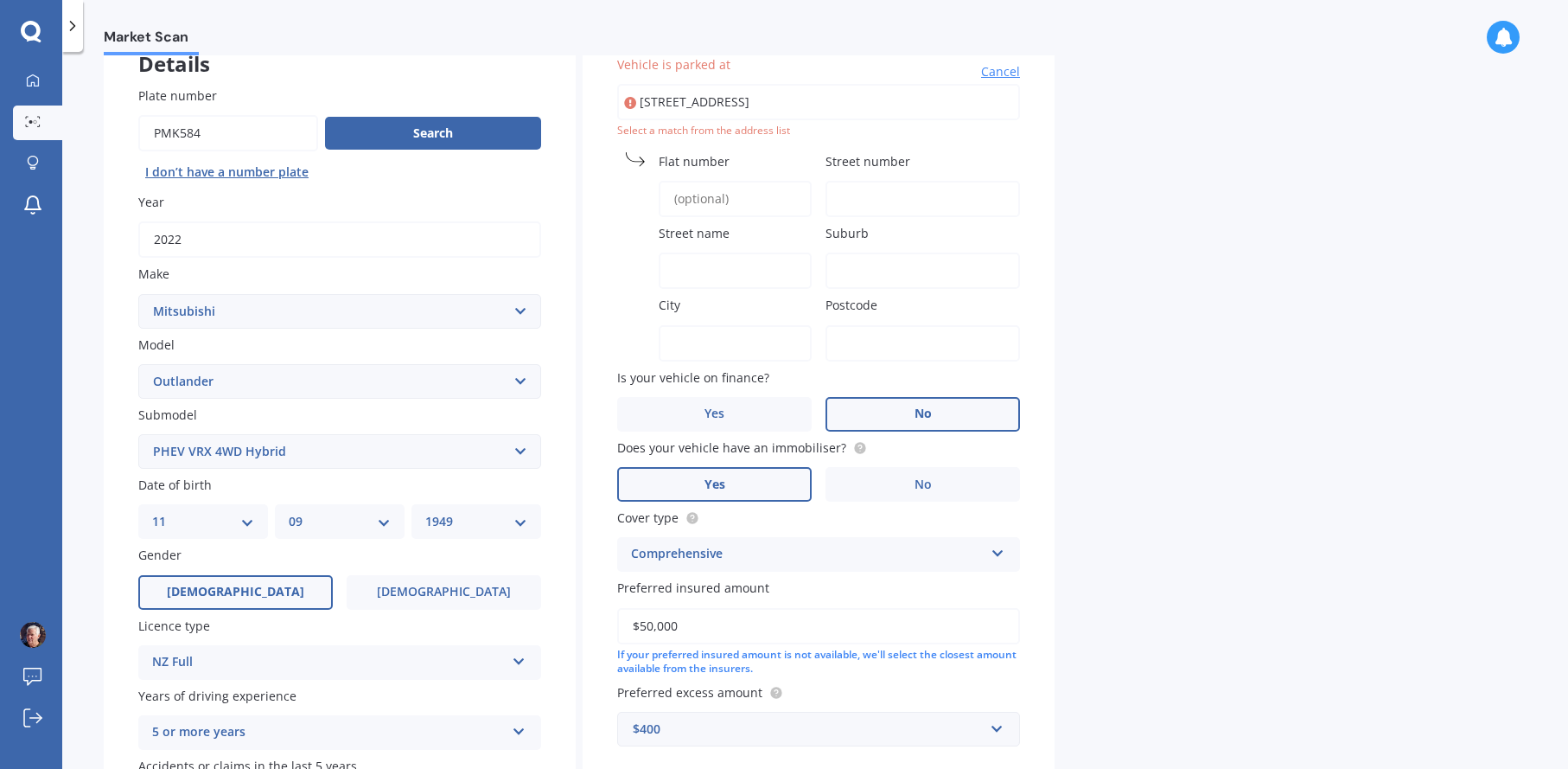
click at [866, 162] on span "Street number" at bounding box center [868, 161] width 85 height 17
click at [866, 181] on input "Street number" at bounding box center [923, 198] width 195 height 36
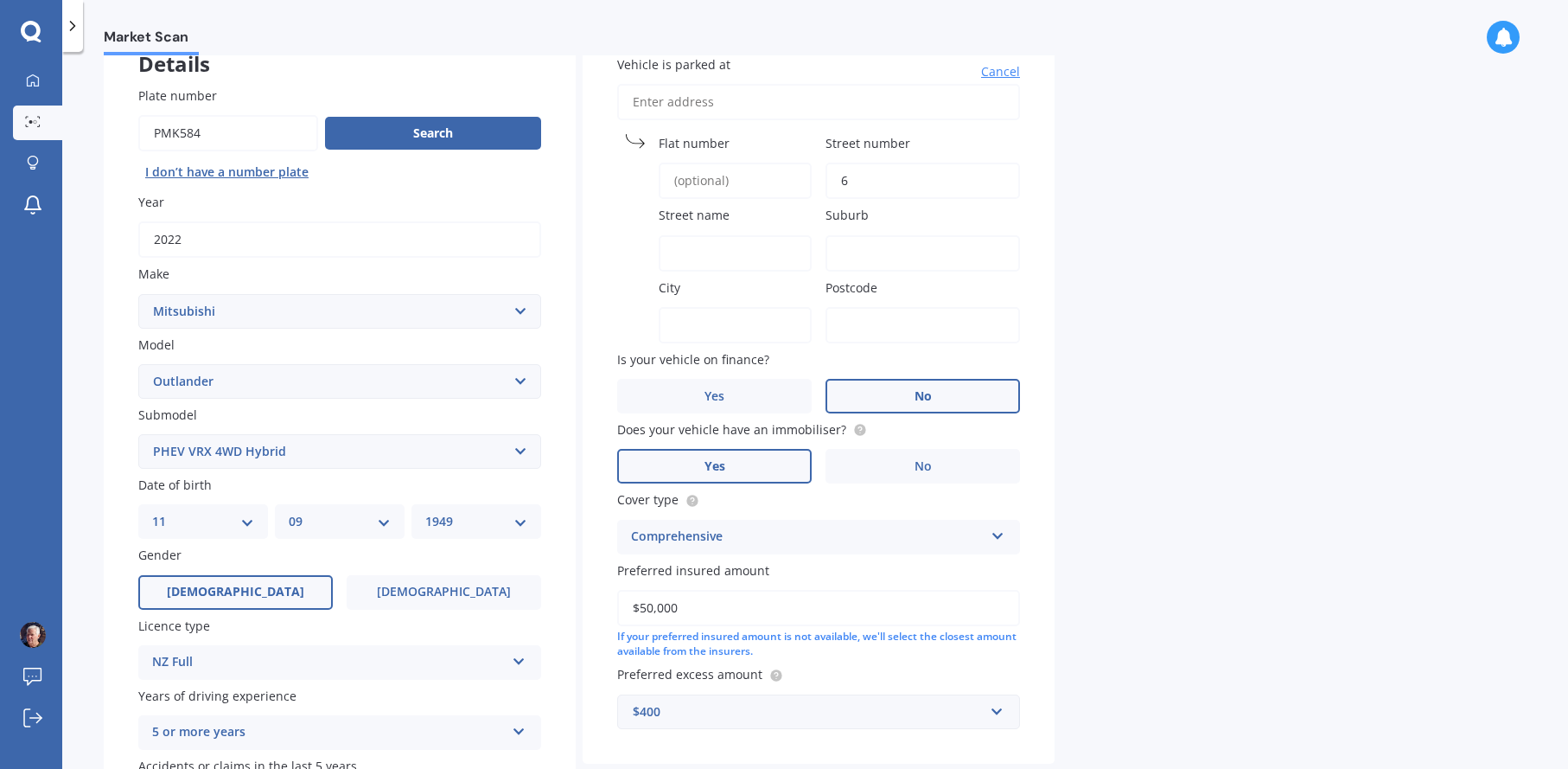
type input "6"
click at [707, 254] on input "Street name" at bounding box center [735, 253] width 153 height 36
type input "[GEOGRAPHIC_DATA]"
type input "[STREET_ADDRESS]"
type input "6"
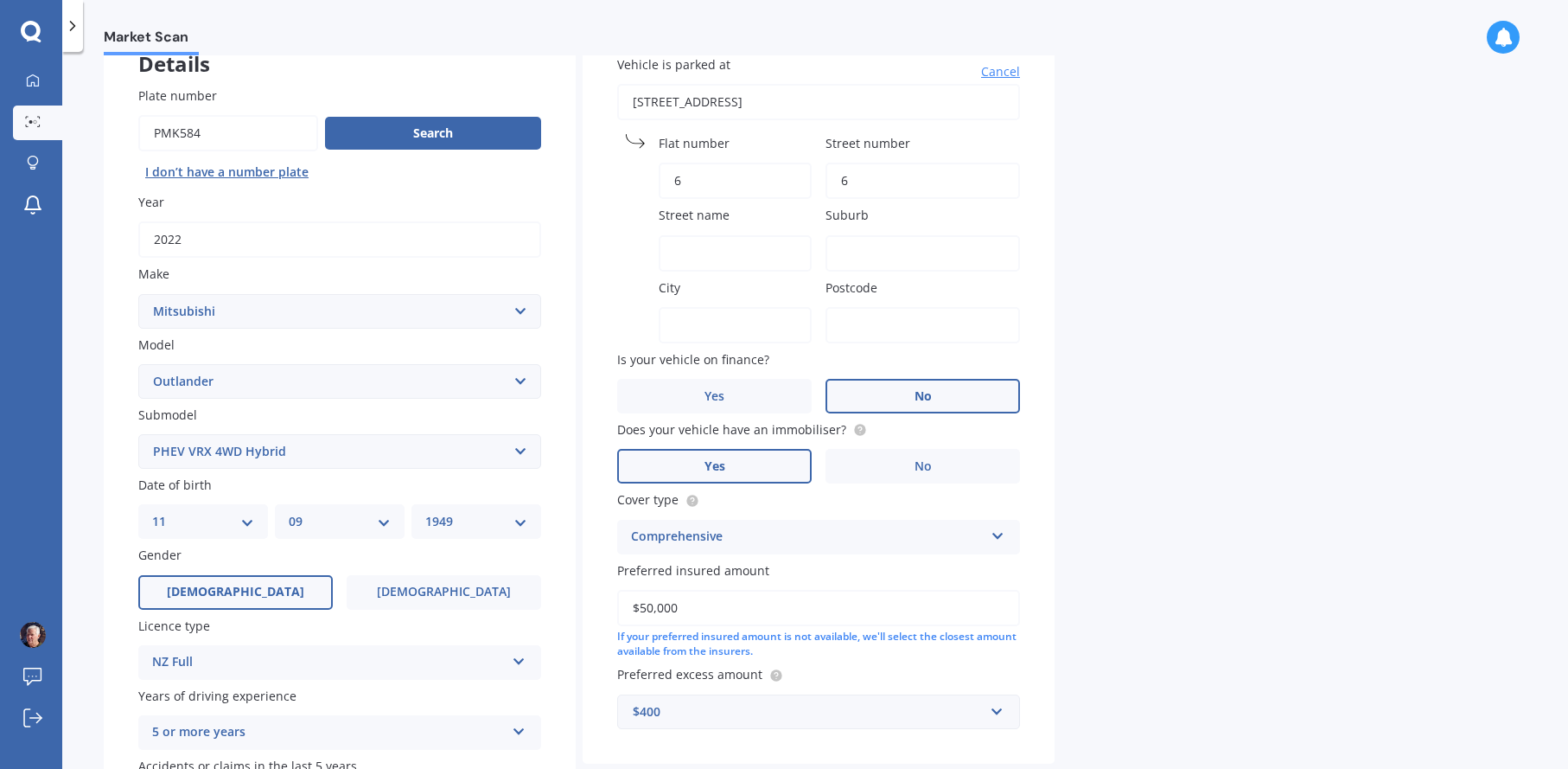
type input "[GEOGRAPHIC_DATA]"
type input "1042"
click at [714, 254] on input "Street name" at bounding box center [735, 253] width 153 height 36
type input "[GEOGRAPHIC_DATA]"
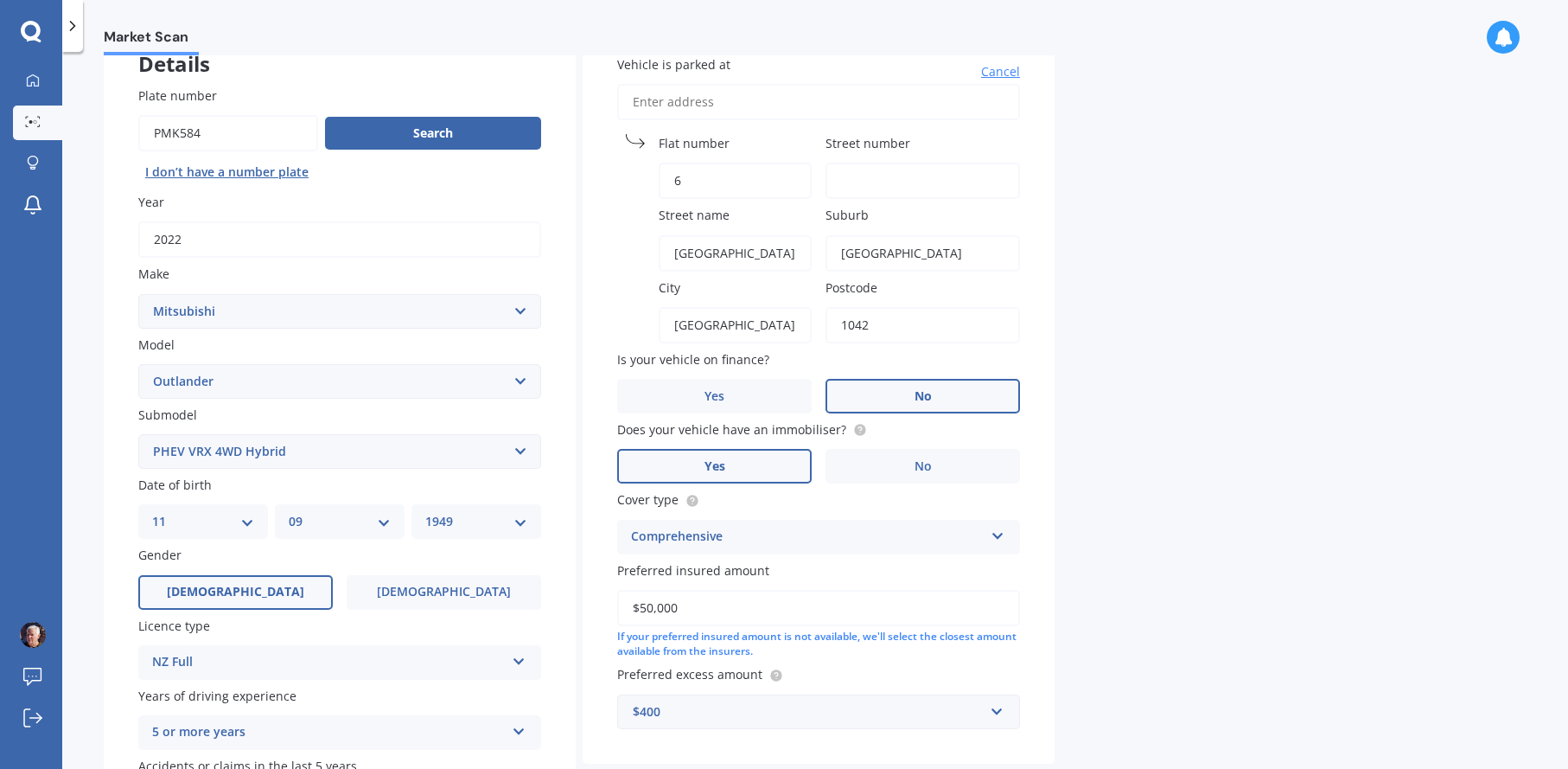
type input "[STREET_ADDRESS]"
type input "6"
click at [776, 247] on input "Street name" at bounding box center [735, 253] width 153 height 36
type input "[GEOGRAPHIC_DATA]"
type input "[STREET_ADDRESS]"
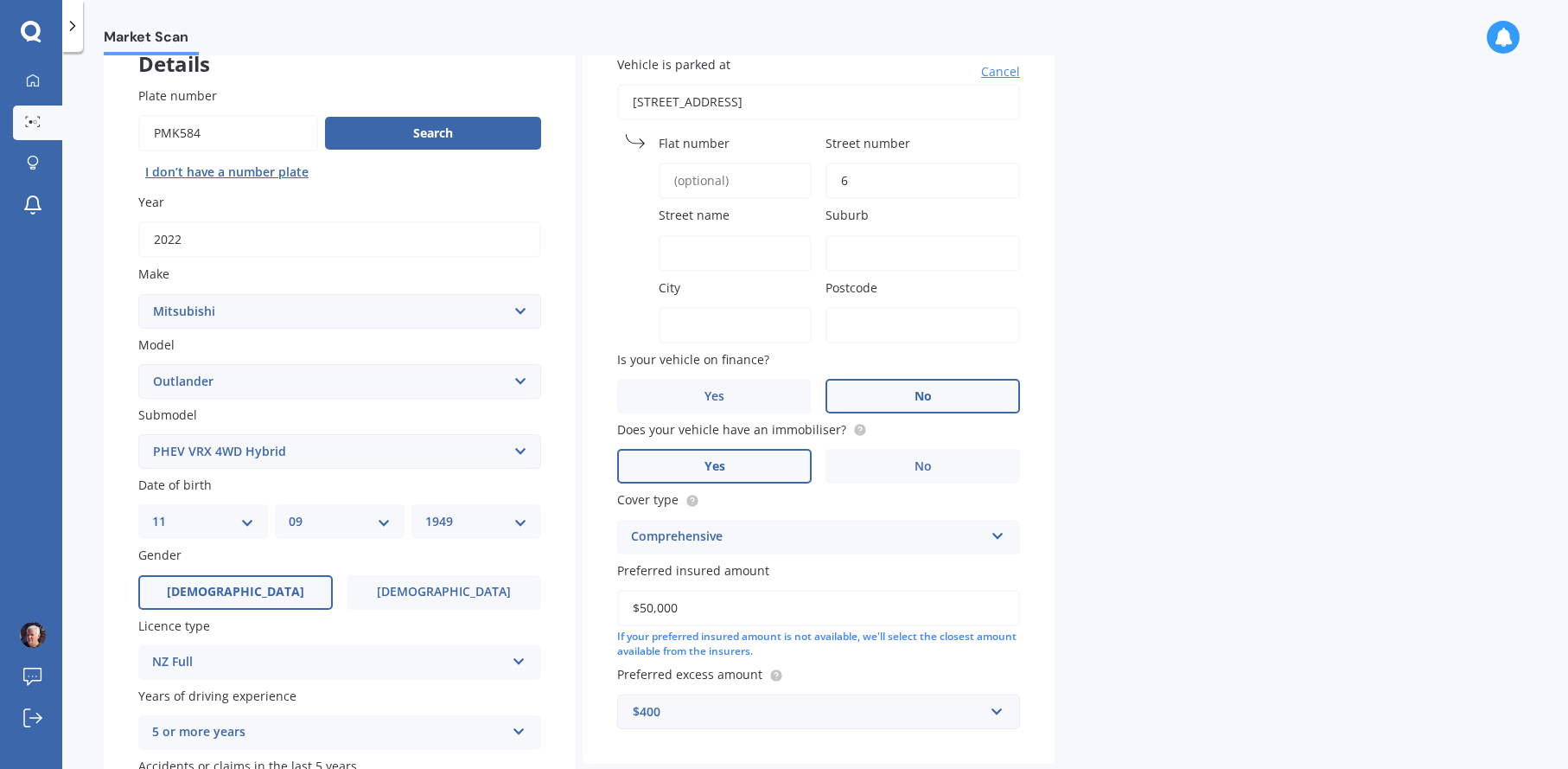
type input "6"
type input "[GEOGRAPHIC_DATA]"
type input "1042"
click at [698, 258] on input "Street name" at bounding box center [735, 253] width 153 height 36
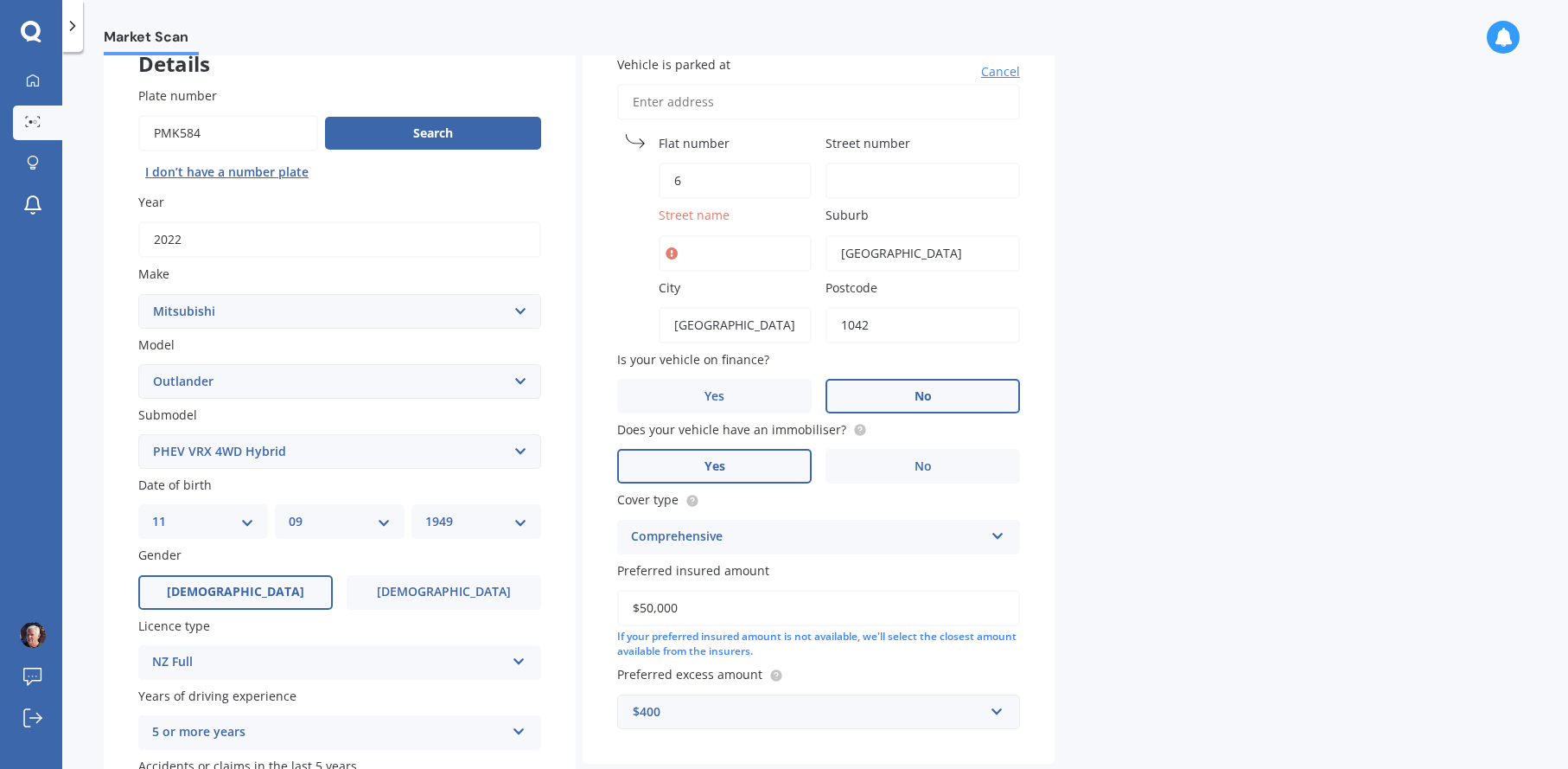
type input "[GEOGRAPHIC_DATA]"
type input "[STREET_ADDRESS]"
type input "6"
click at [744, 257] on input "Street name" at bounding box center [735, 253] width 153 height 36
click at [719, 257] on input "Street name" at bounding box center [735, 253] width 153 height 36
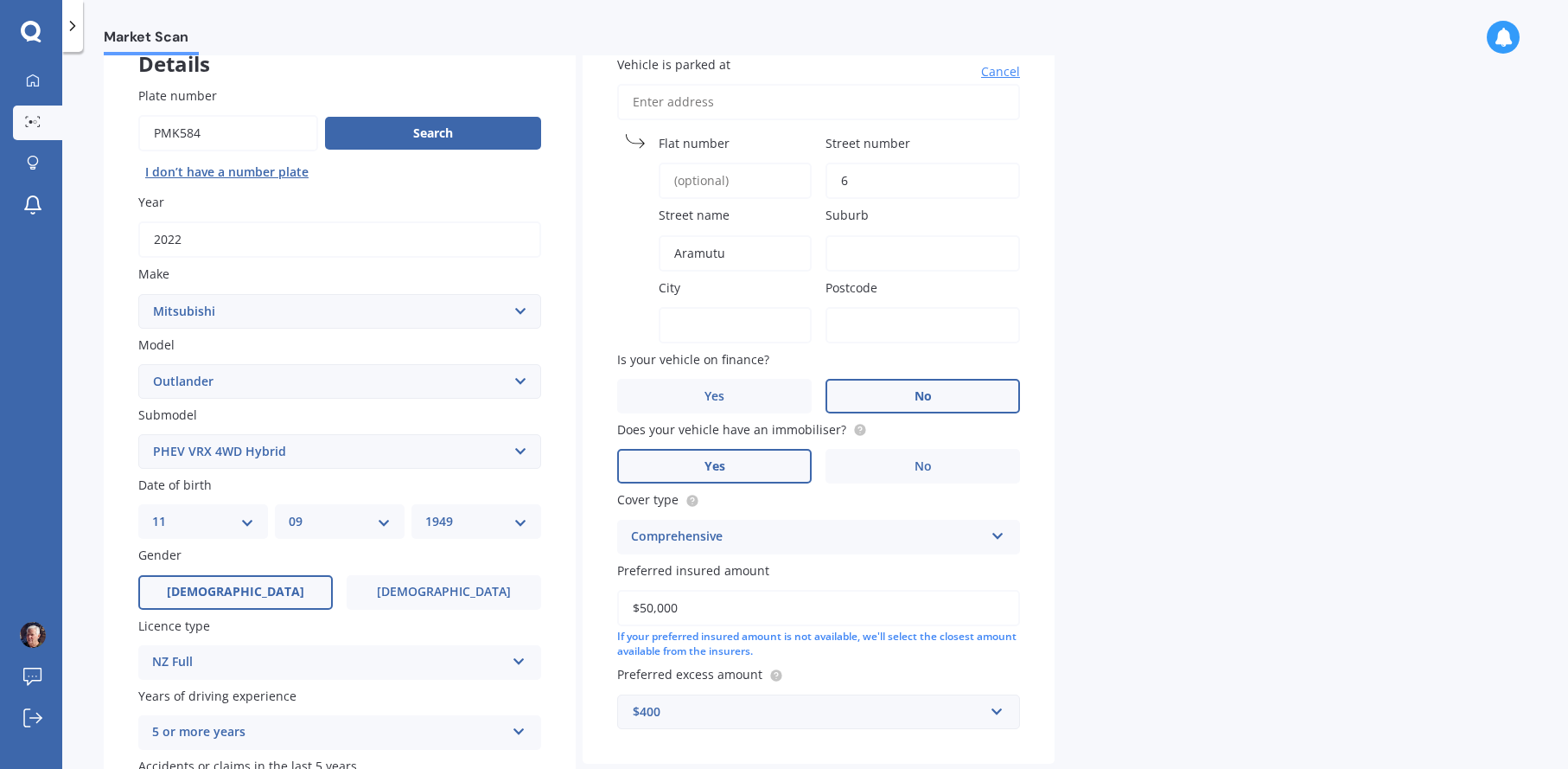
type input "Aramutu"
click at [892, 253] on input "Suburb" at bounding box center [923, 253] width 195 height 36
click at [865, 252] on input "Suburb" at bounding box center [923, 253] width 195 height 36
type input "Hillsborough"
click at [739, 330] on input "City" at bounding box center [735, 325] width 153 height 36
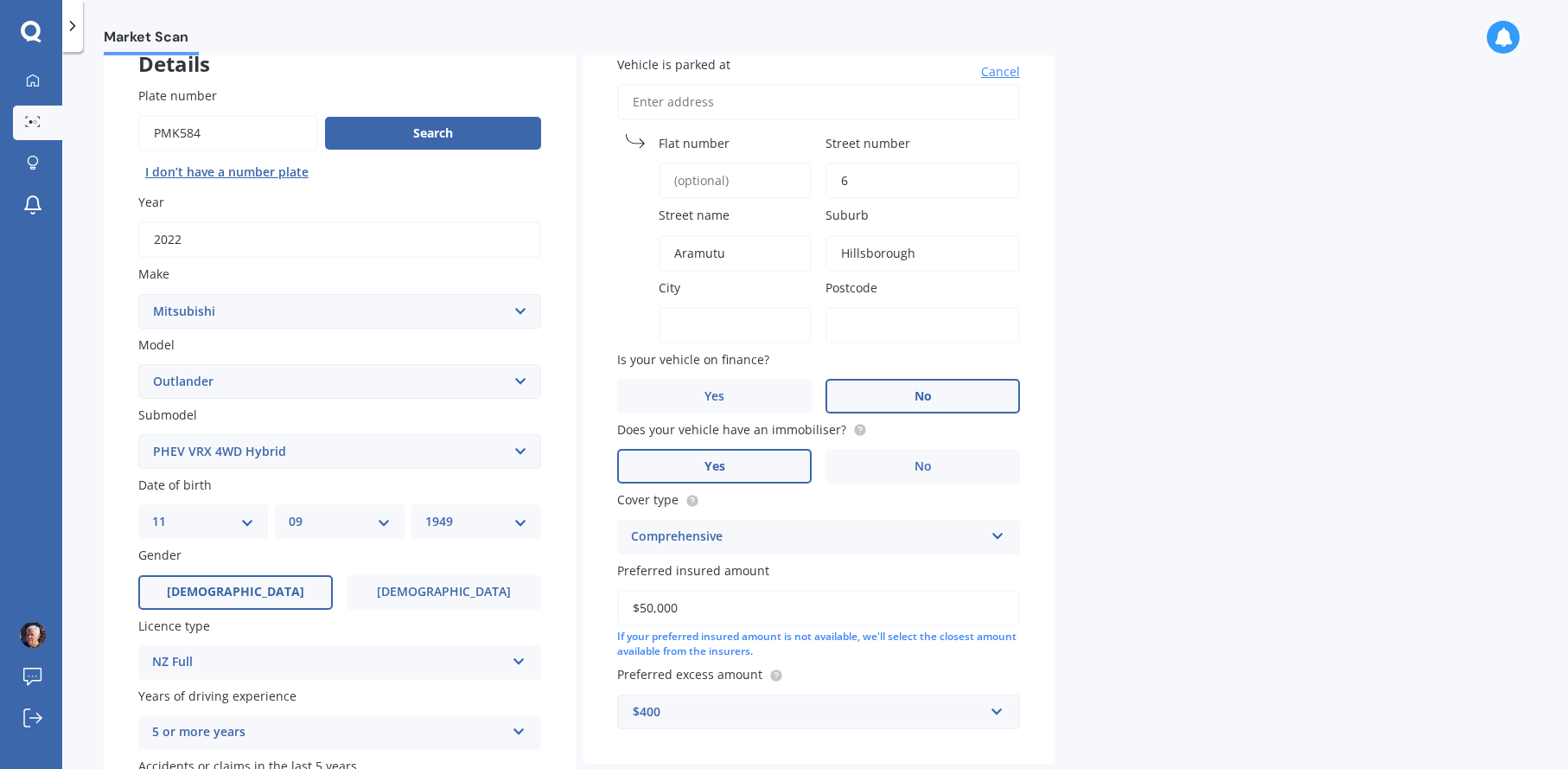
click at [719, 330] on input "City" at bounding box center [735, 325] width 153 height 36
type input "[GEOGRAPHIC_DATA]"
click at [929, 400] on span "No" at bounding box center [924, 396] width 18 height 15
click at [0, 0] on input "No" at bounding box center [0, 0] width 0 height 0
click at [915, 315] on input "Postcode" at bounding box center [923, 325] width 195 height 36
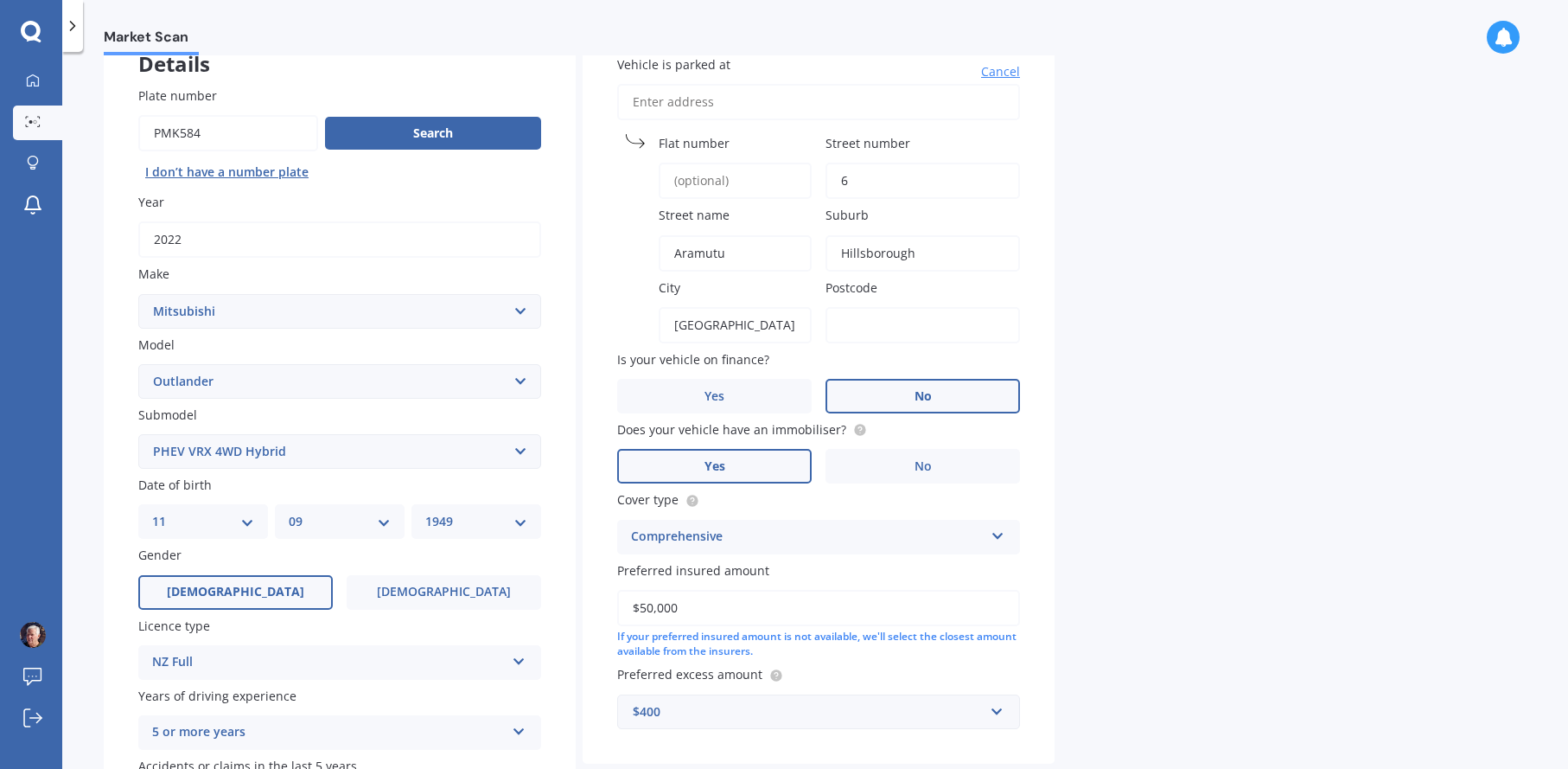
click at [902, 331] on input "Postcode" at bounding box center [923, 325] width 195 height 36
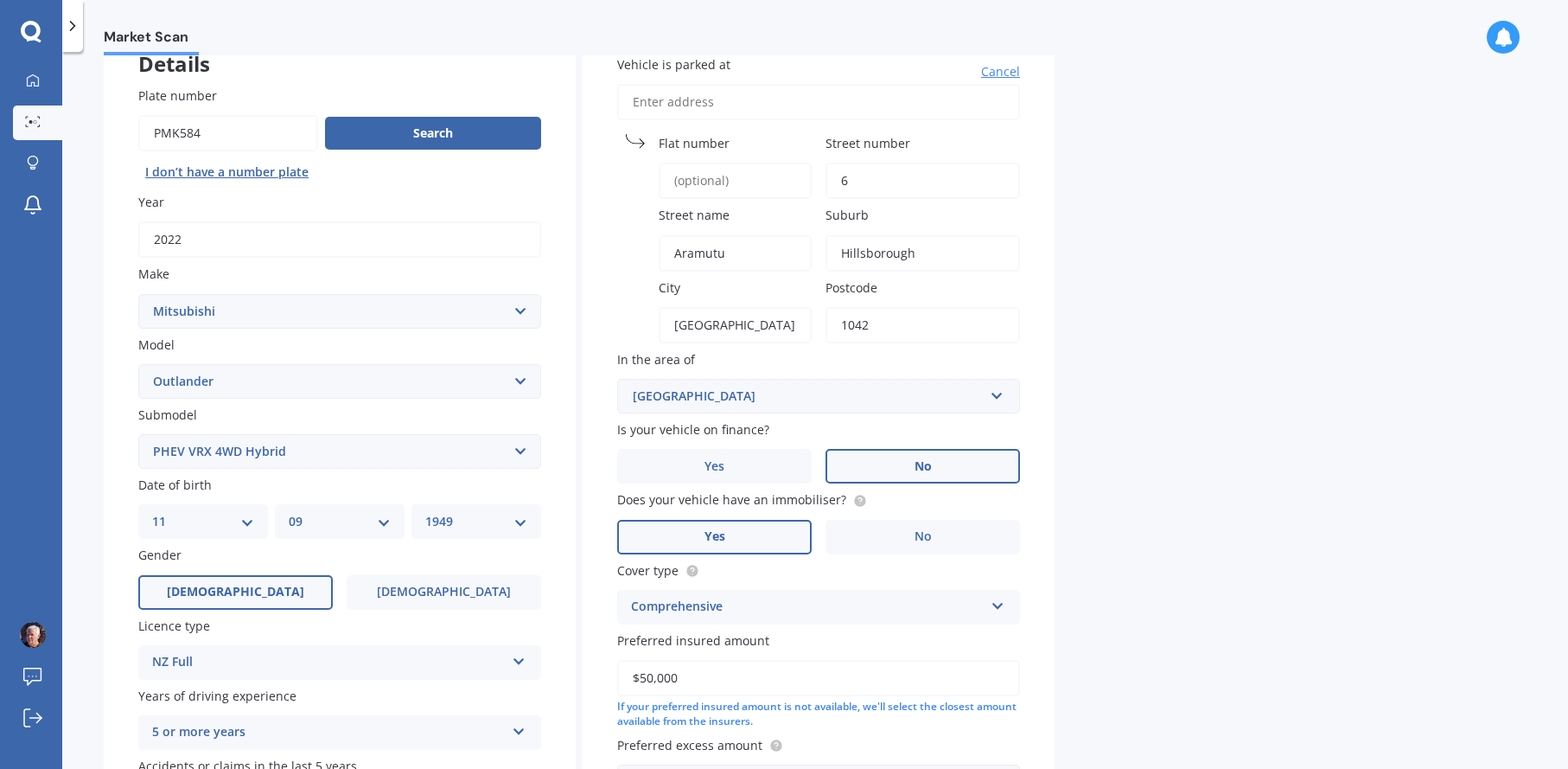
type input "1042"
click at [790, 403] on div "[GEOGRAPHIC_DATA]" at bounding box center [808, 396] width 351 height 19
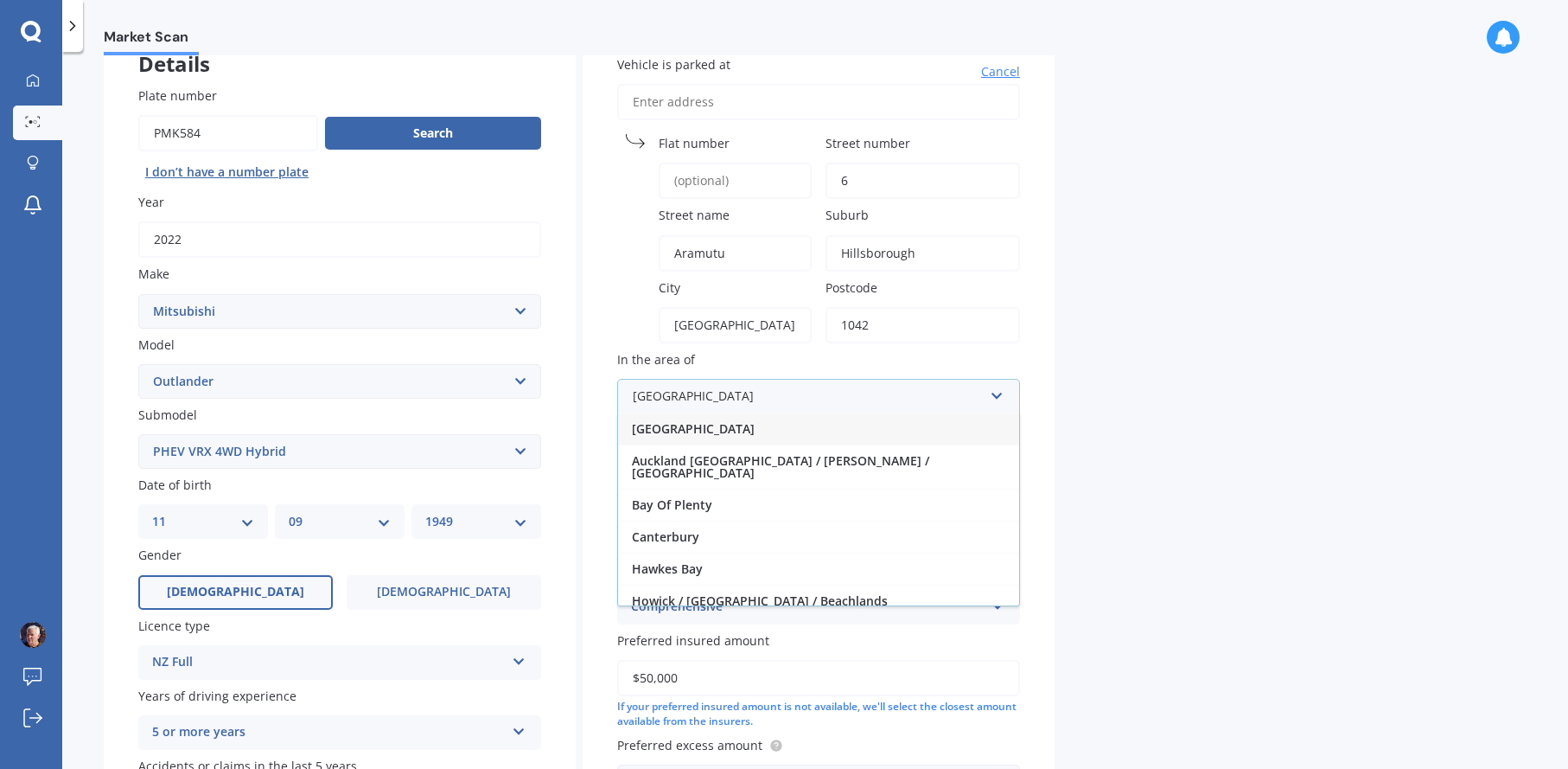
click at [699, 427] on span "[GEOGRAPHIC_DATA]" at bounding box center [693, 428] width 122 height 17
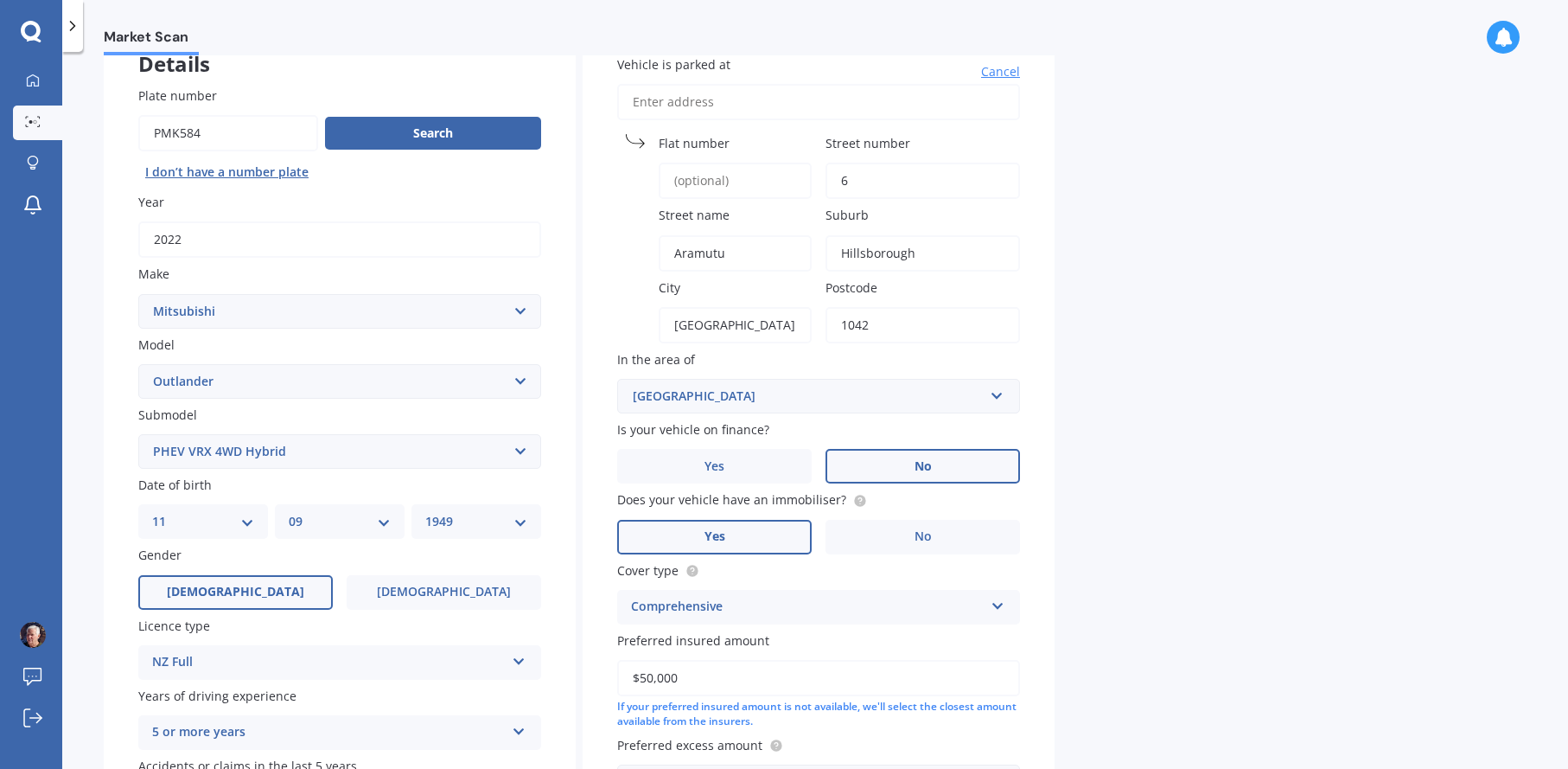
click at [926, 467] on span "No" at bounding box center [924, 466] width 18 height 15
click at [0, 0] on input "No" at bounding box center [0, 0] width 0 height 0
click at [708, 536] on span "Yes" at bounding box center [715, 536] width 21 height 15
click at [0, 0] on input "Yes" at bounding box center [0, 0] width 0 height 0
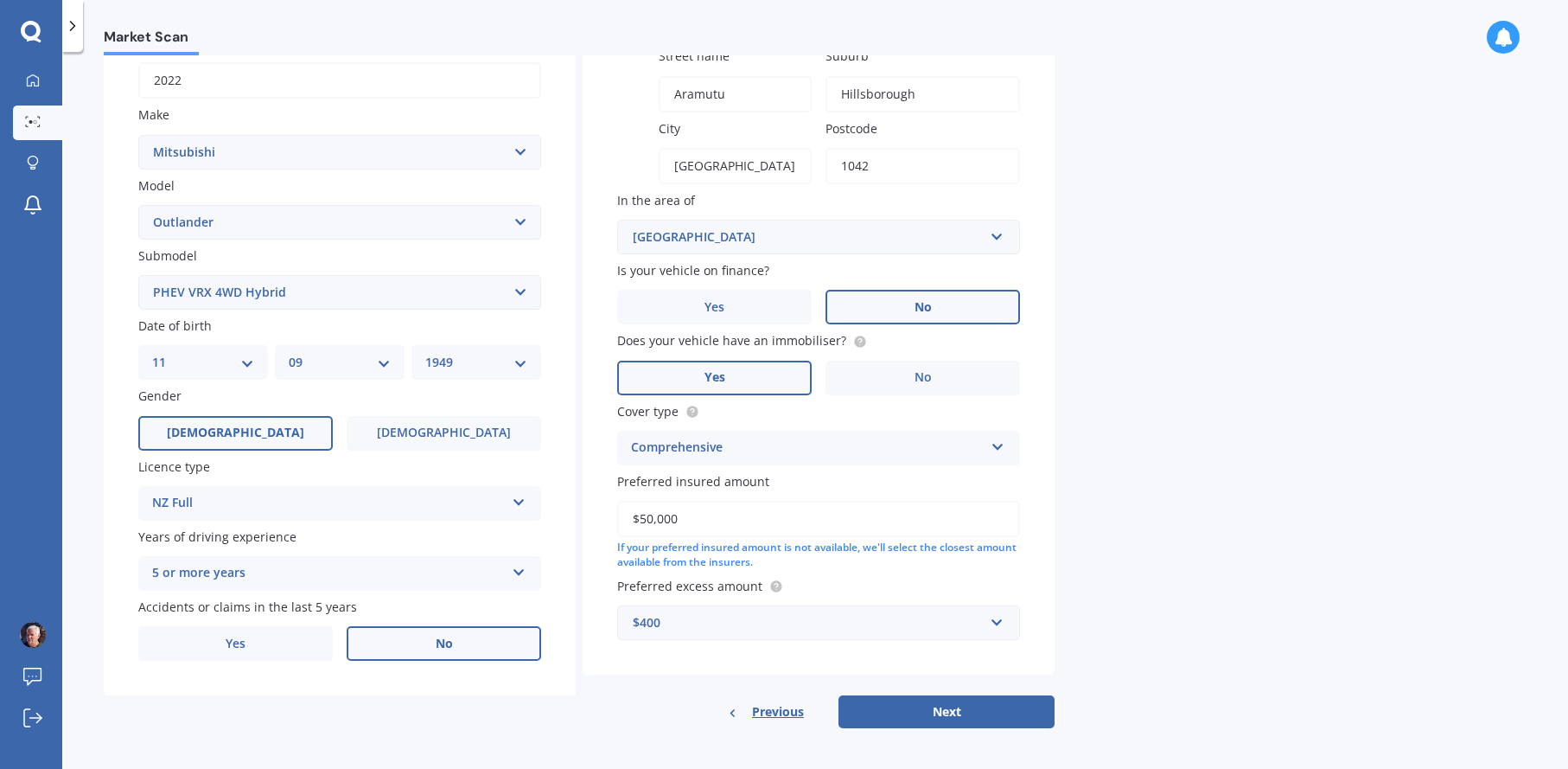
scroll to position [286, 0]
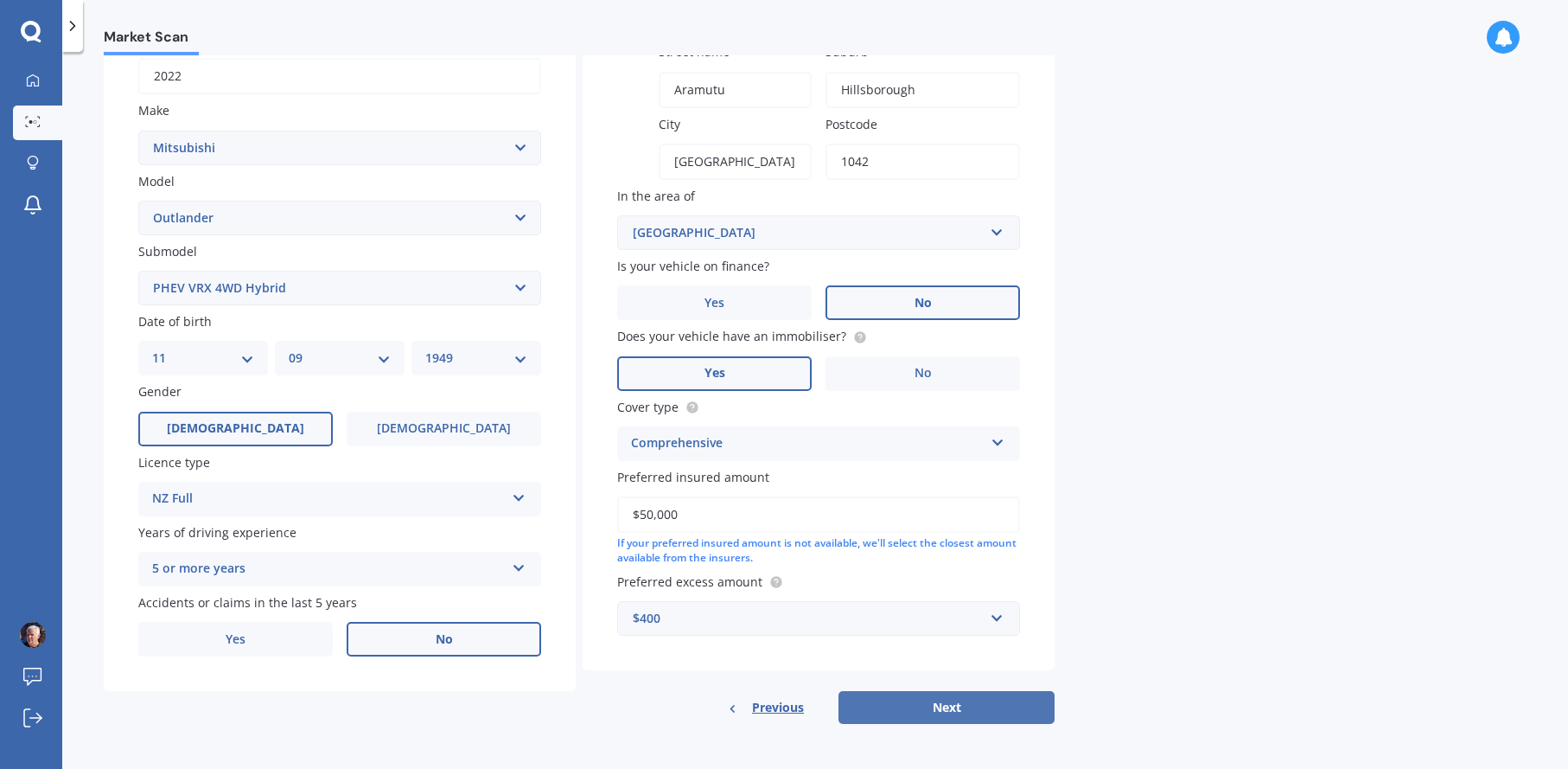
click at [951, 706] on button "Next" at bounding box center [946, 707] width 216 height 33
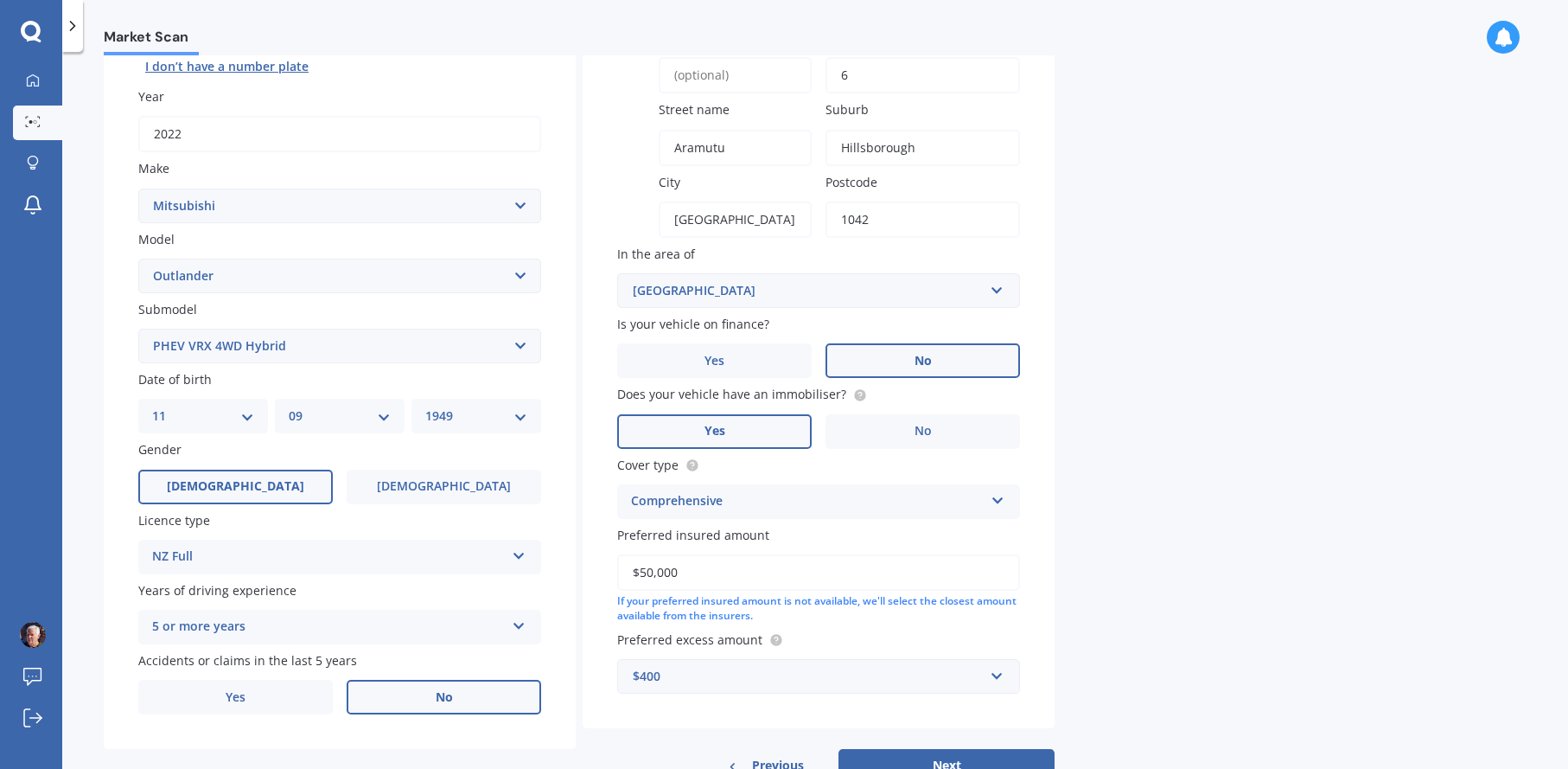
select select "11"
select select "09"
select select "1949"
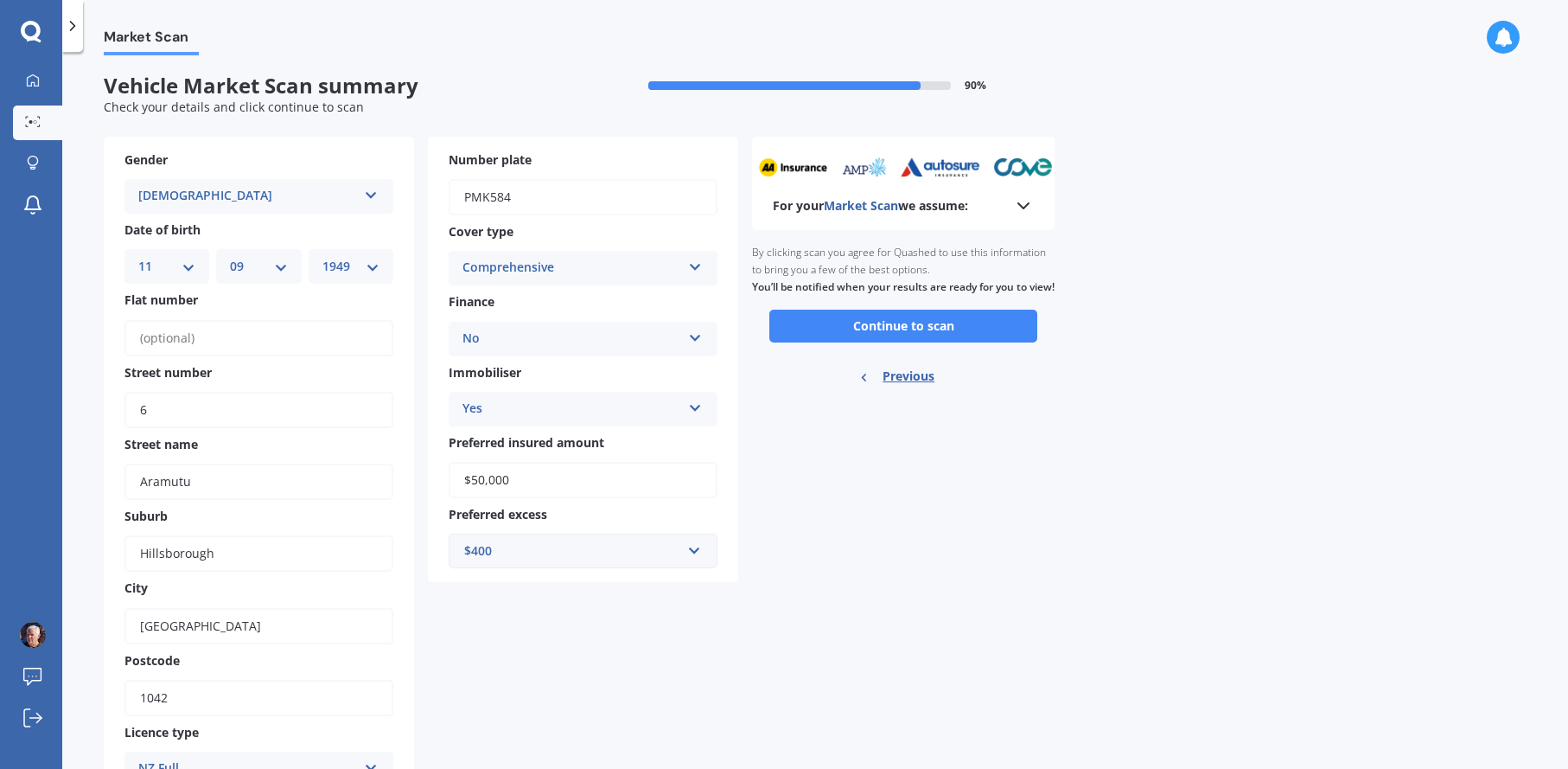
scroll to position [0, 0]
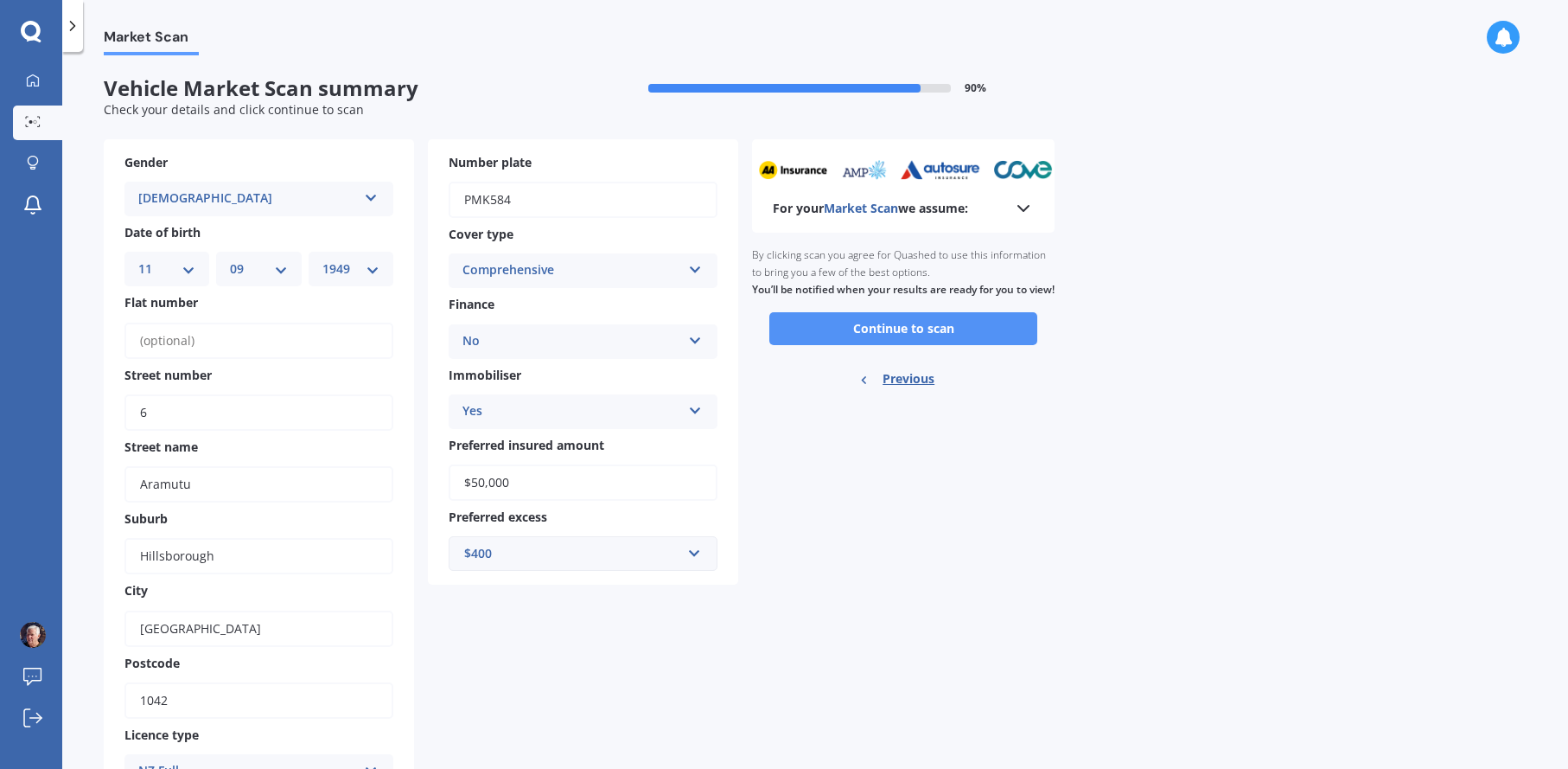
click at [899, 344] on button "Continue to scan" at bounding box center [903, 328] width 268 height 33
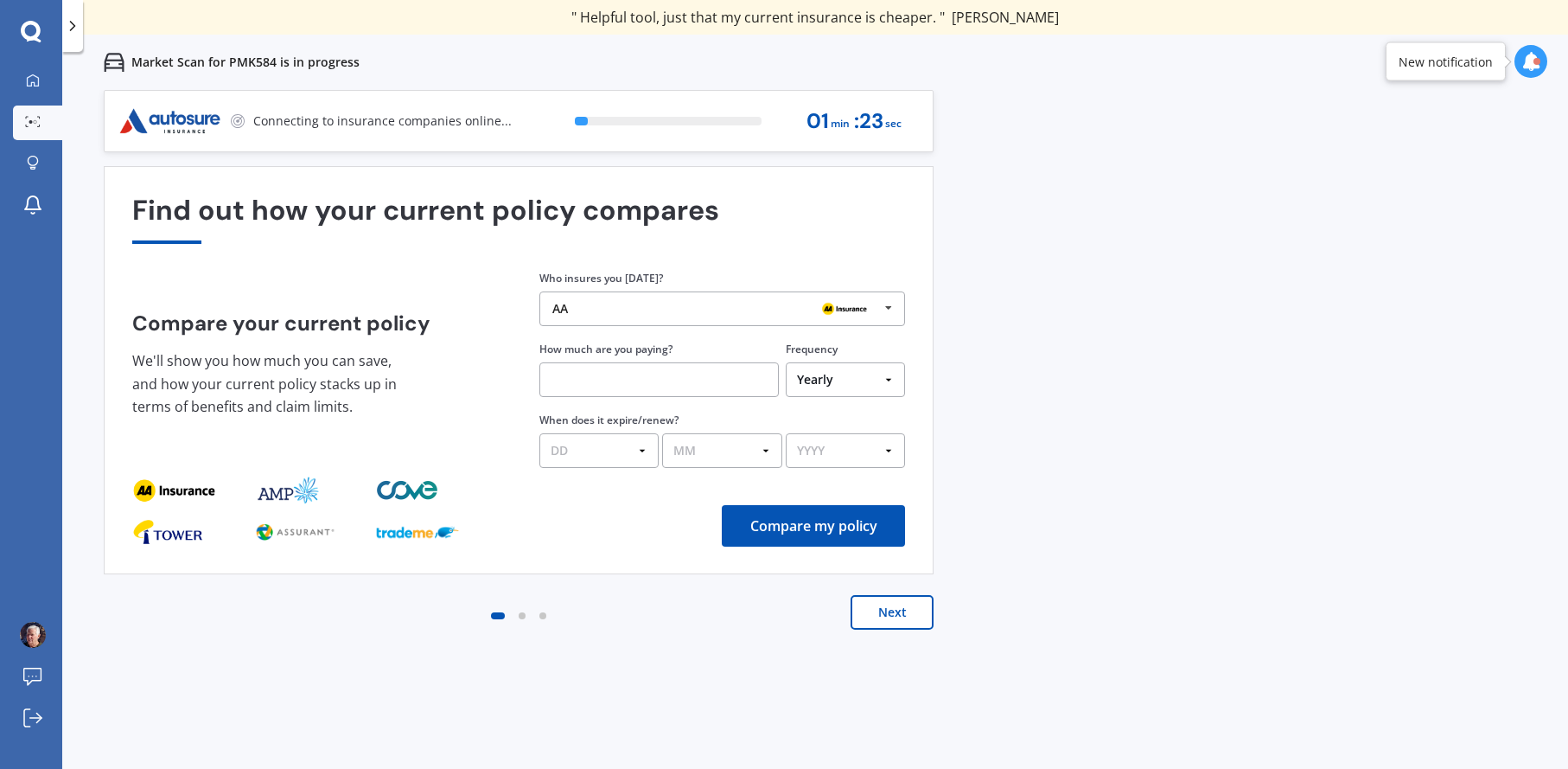
click at [891, 307] on icon at bounding box center [888, 308] width 26 height 32
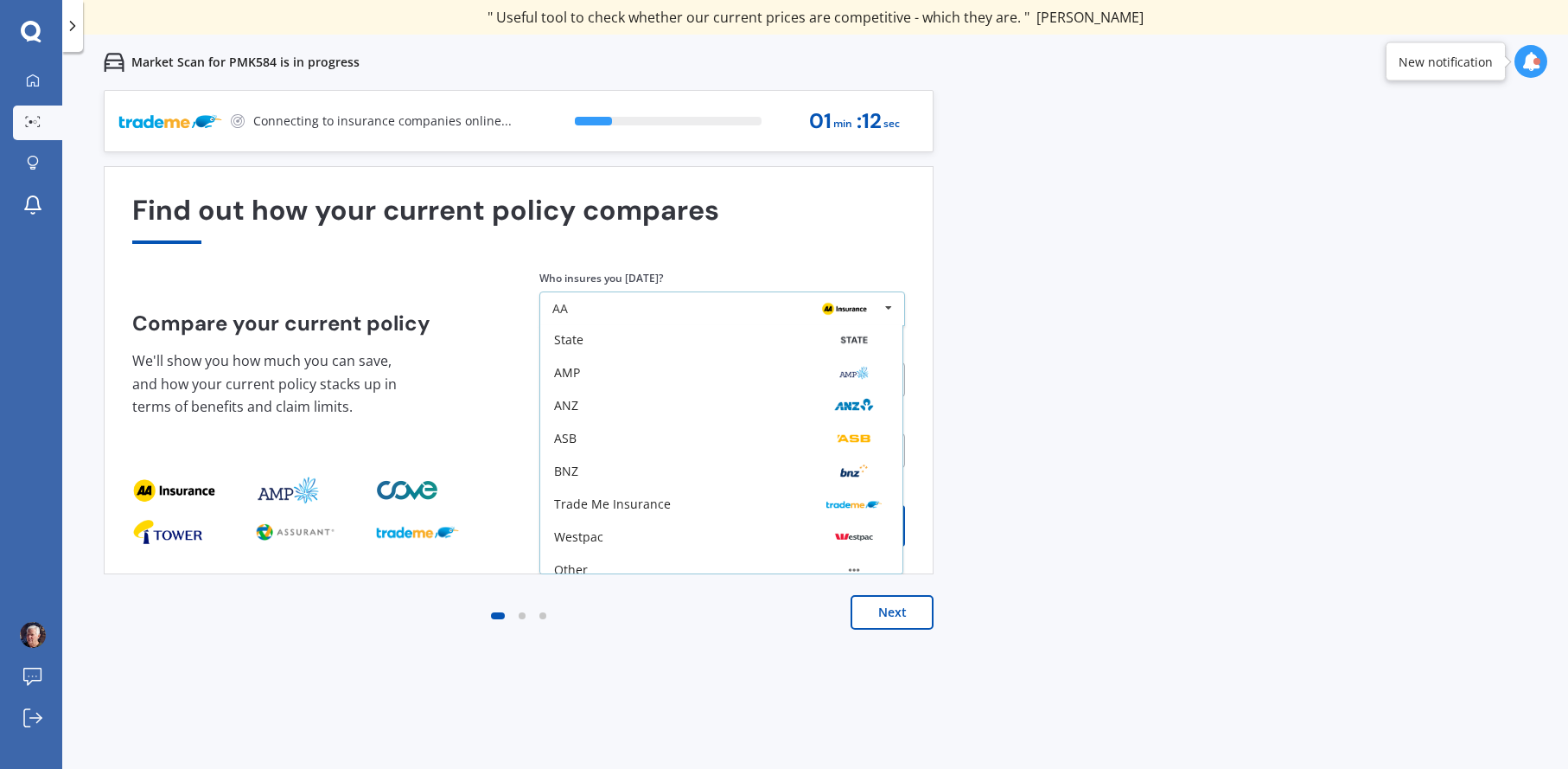
scroll to position [114, 0]
click at [587, 558] on div "Other" at bounding box center [571, 557] width 33 height 12
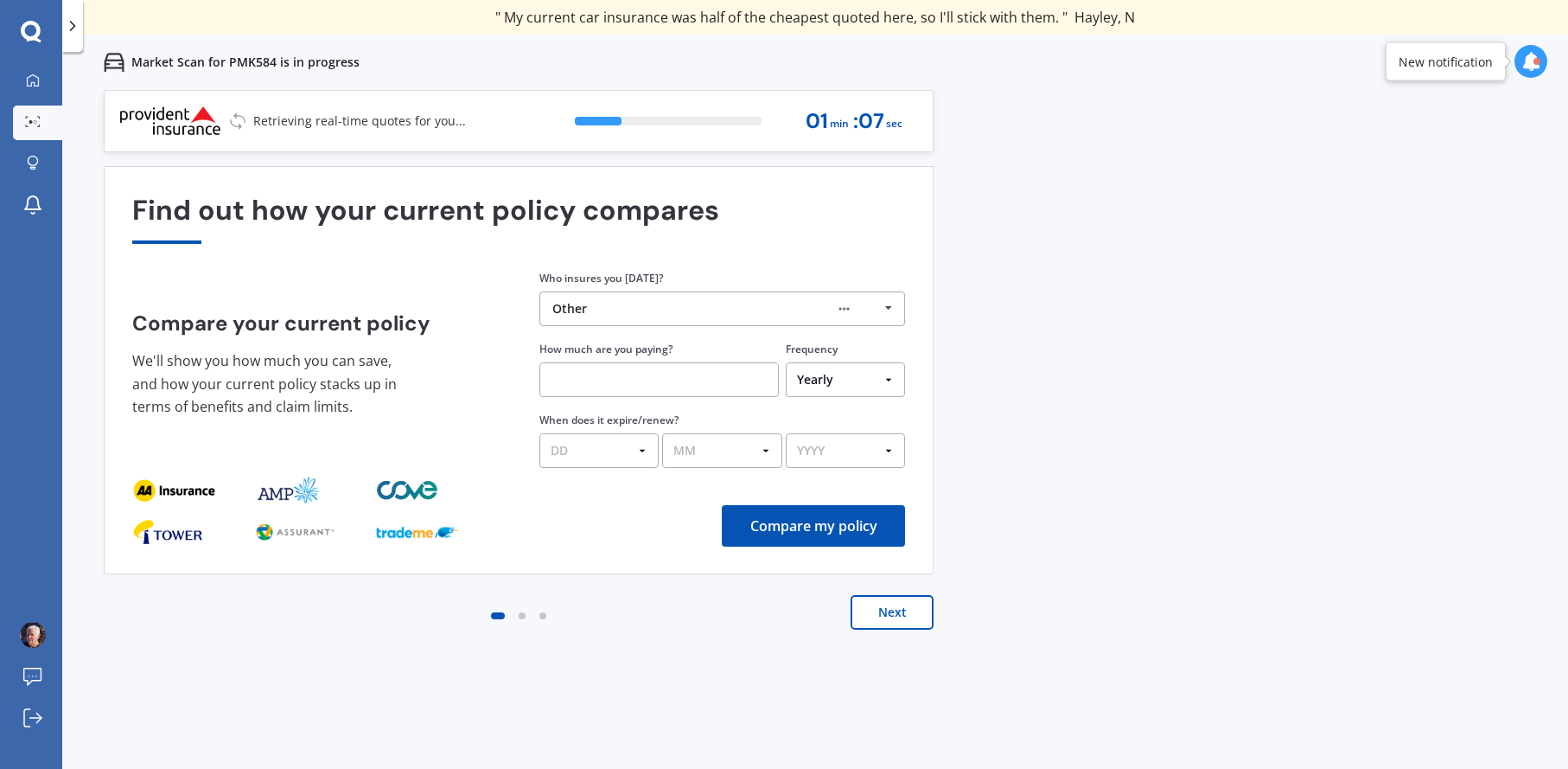
click at [663, 380] on input "text" at bounding box center [659, 379] width 239 height 34
type input "$1,200.00"
click at [806, 528] on button "Compare my policy" at bounding box center [813, 525] width 183 height 41
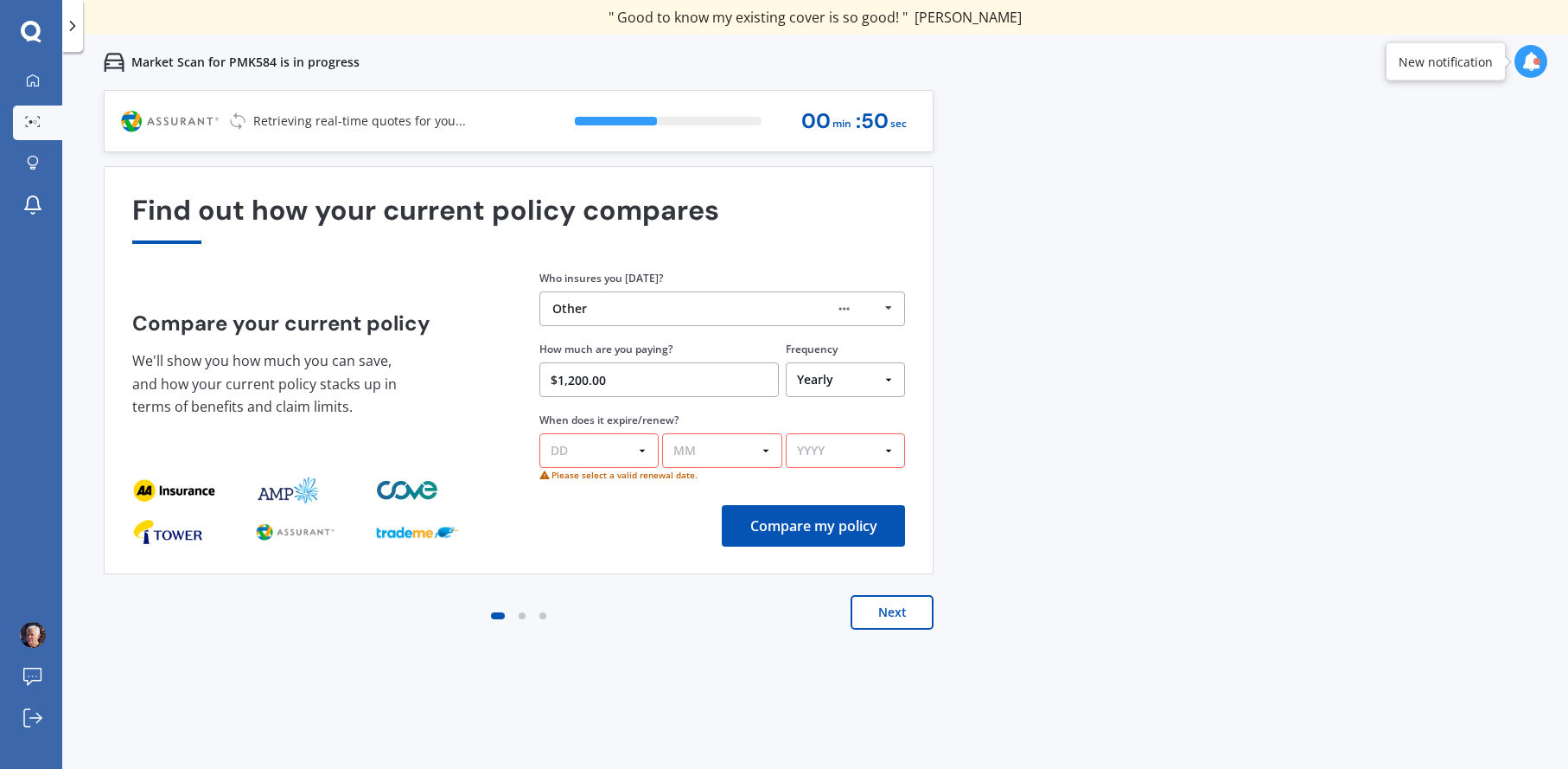
click at [585, 447] on select "DD 01 02 03 04 05 06 07 08 09 10 11 12 13 14 15 16 17 18 19 20 21 22 23 24 25 2…" at bounding box center [599, 450] width 119 height 34
select select "01"
click at [540, 434] on select "DD 01 02 03 04 05 06 07 08 09 10 11 12 13 14 15 16 17 18 19 20 21 22 23 24 25 2…" at bounding box center [599, 450] width 119 height 34
click at [733, 451] on select "MM 01 02 03 04 05 06 07 08 09 10 11 12" at bounding box center [721, 450] width 119 height 34
select select "07"
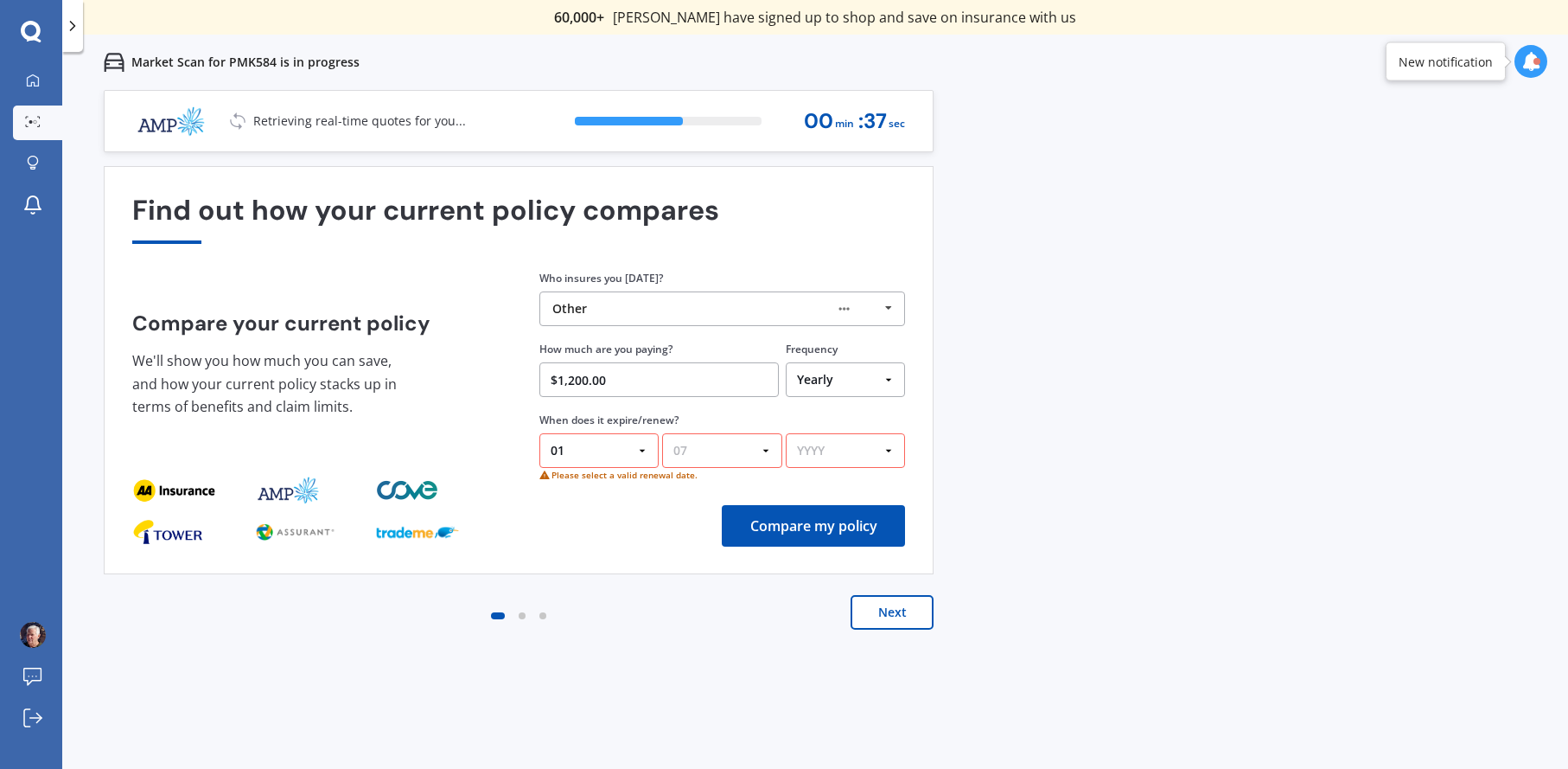
click at [662, 434] on select "MM 01 02 03 04 05 06 07 08 09 10 11 12" at bounding box center [721, 450] width 119 height 34
click at [887, 448] on select "YYYY 2026 2025 2024" at bounding box center [845, 450] width 119 height 34
select select "2026"
click at [786, 434] on select "YYYY 2026 2025 2024" at bounding box center [845, 450] width 119 height 34
click at [802, 526] on button "Compare my policy" at bounding box center [813, 525] width 183 height 41
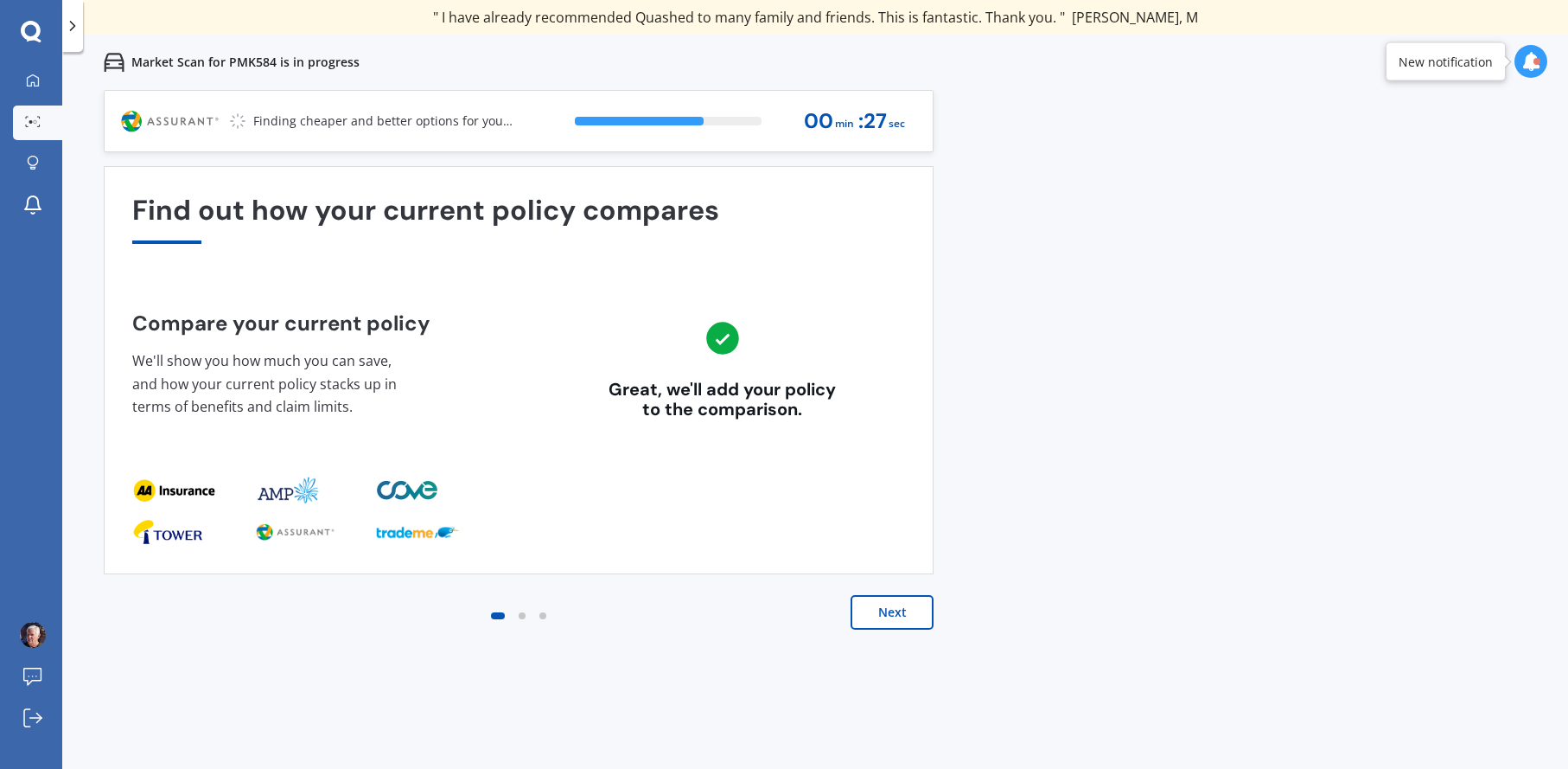
click at [894, 605] on button "Next" at bounding box center [892, 612] width 83 height 34
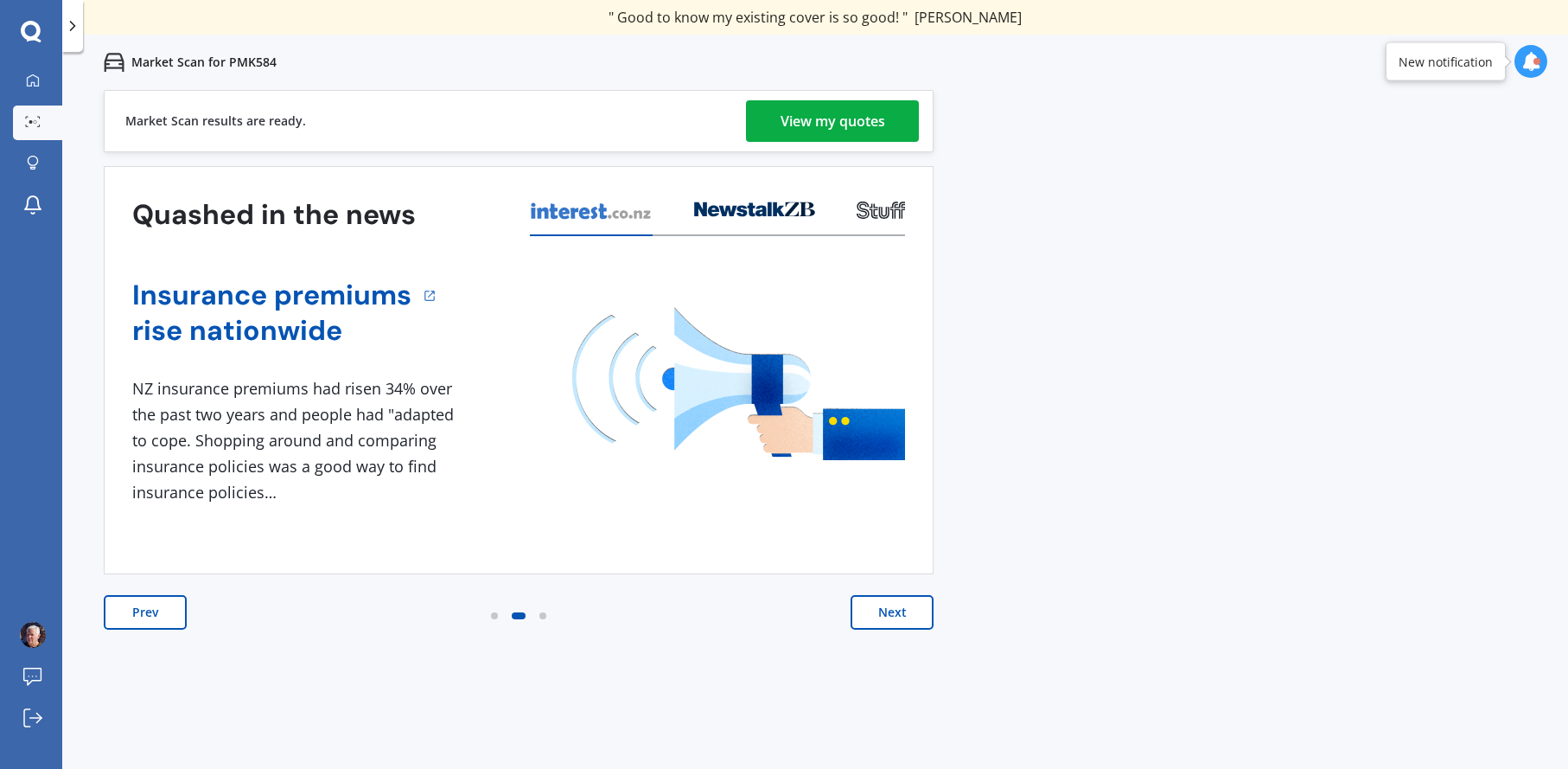
click at [842, 123] on div "View my quotes" at bounding box center [833, 121] width 105 height 41
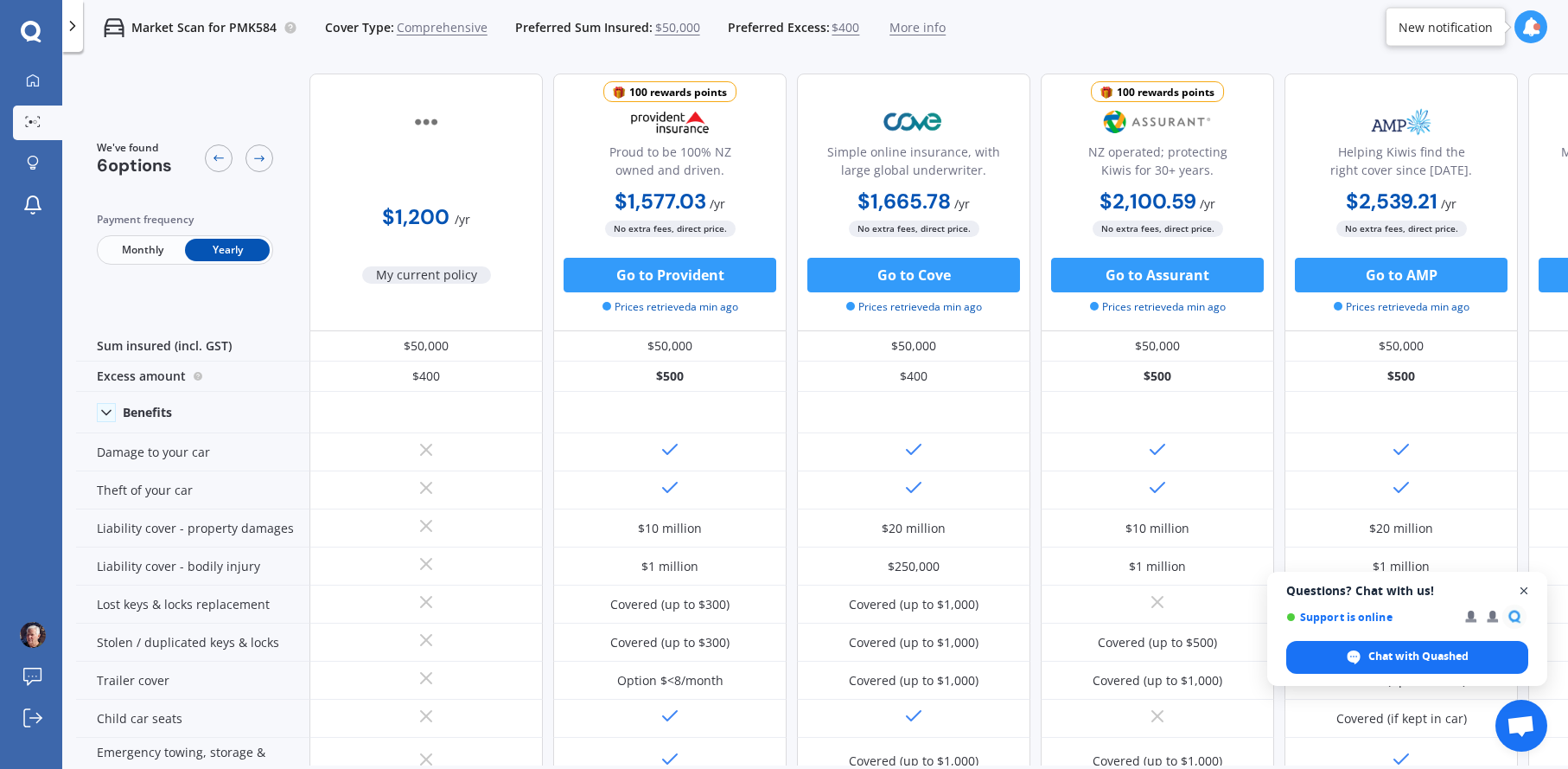
click at [1524, 590] on span "Open chat" at bounding box center [1524, 591] width 22 height 22
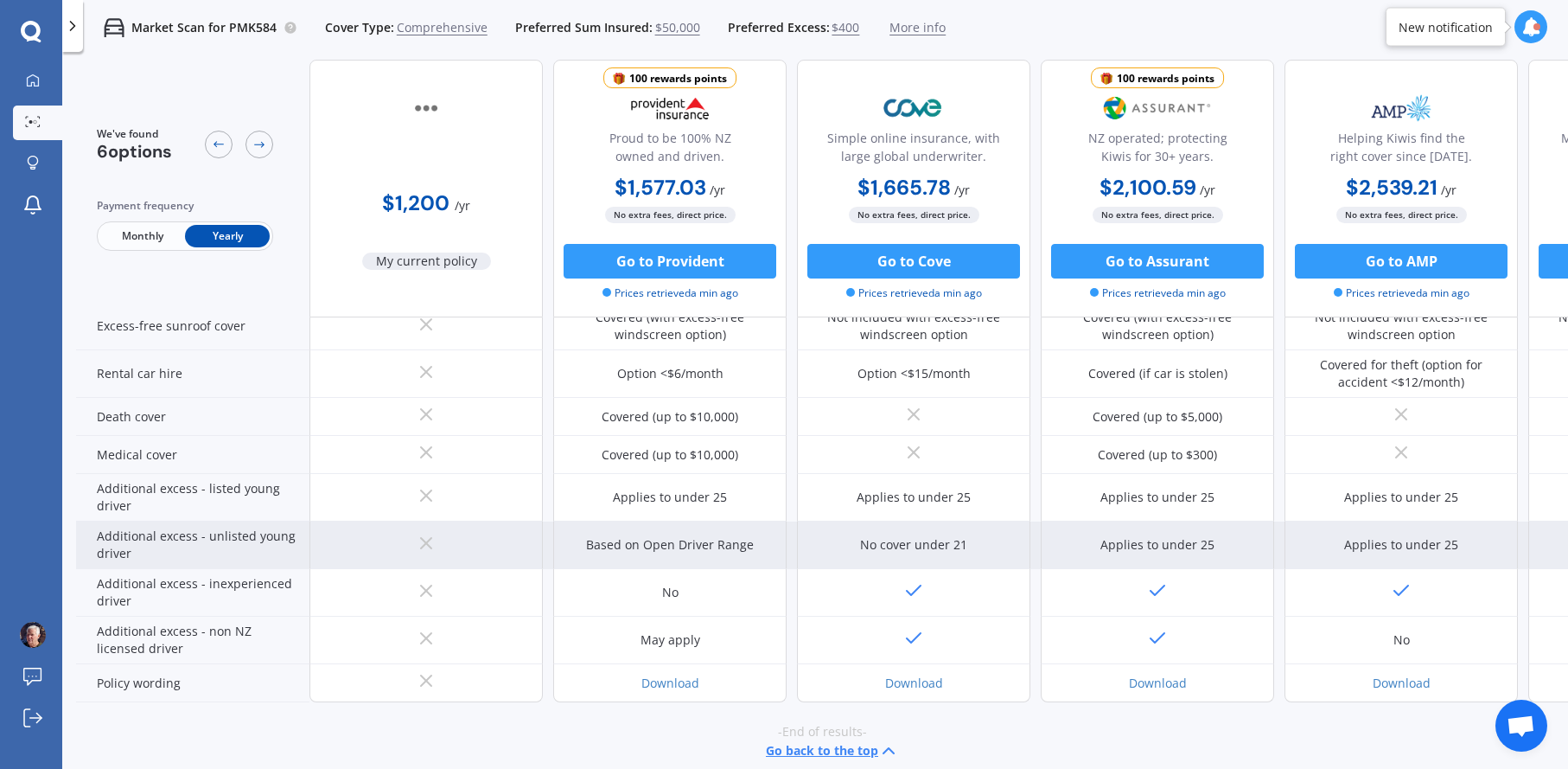
scroll to position [761, 0]
